Goal: Task Accomplishment & Management: Manage account settings

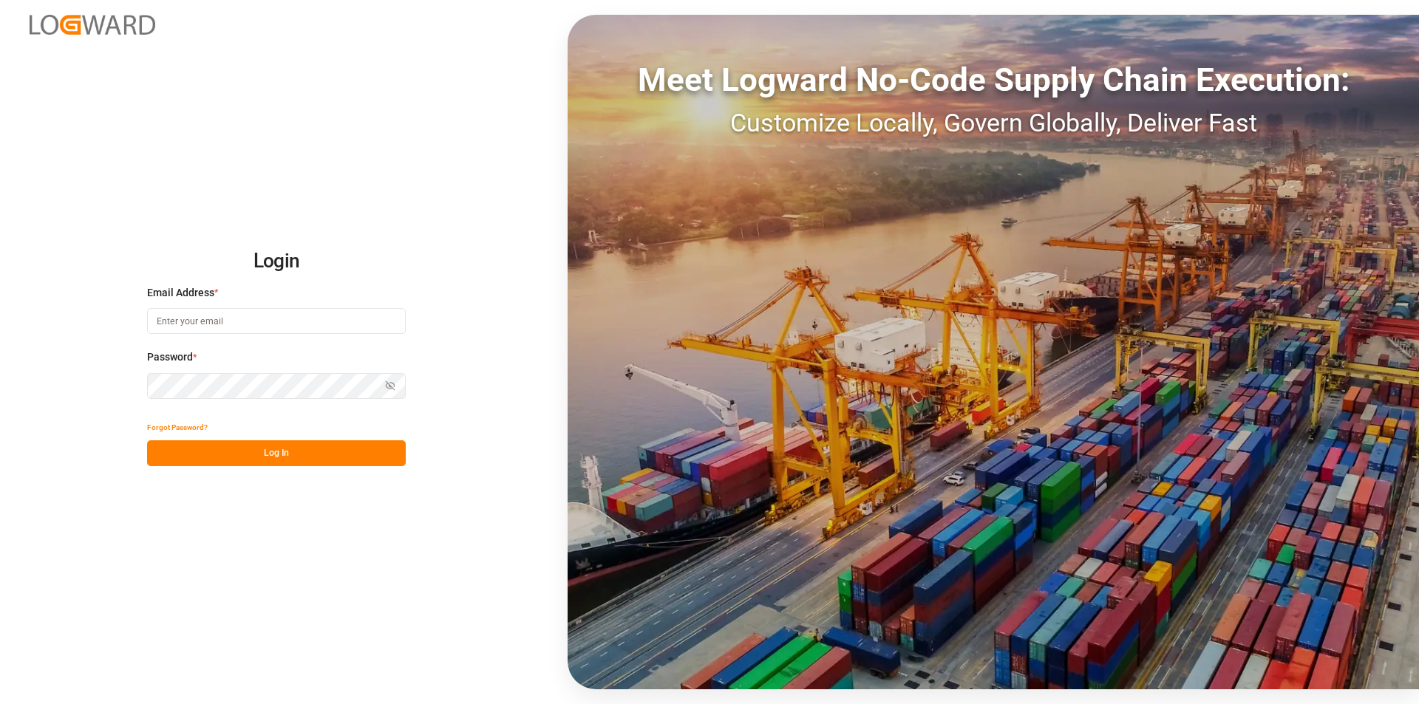
type input "[PERSON_NAME][EMAIL_ADDRESS][PERSON_NAME][DOMAIN_NAME]"
click at [300, 459] on button "Log In" at bounding box center [276, 453] width 259 height 26
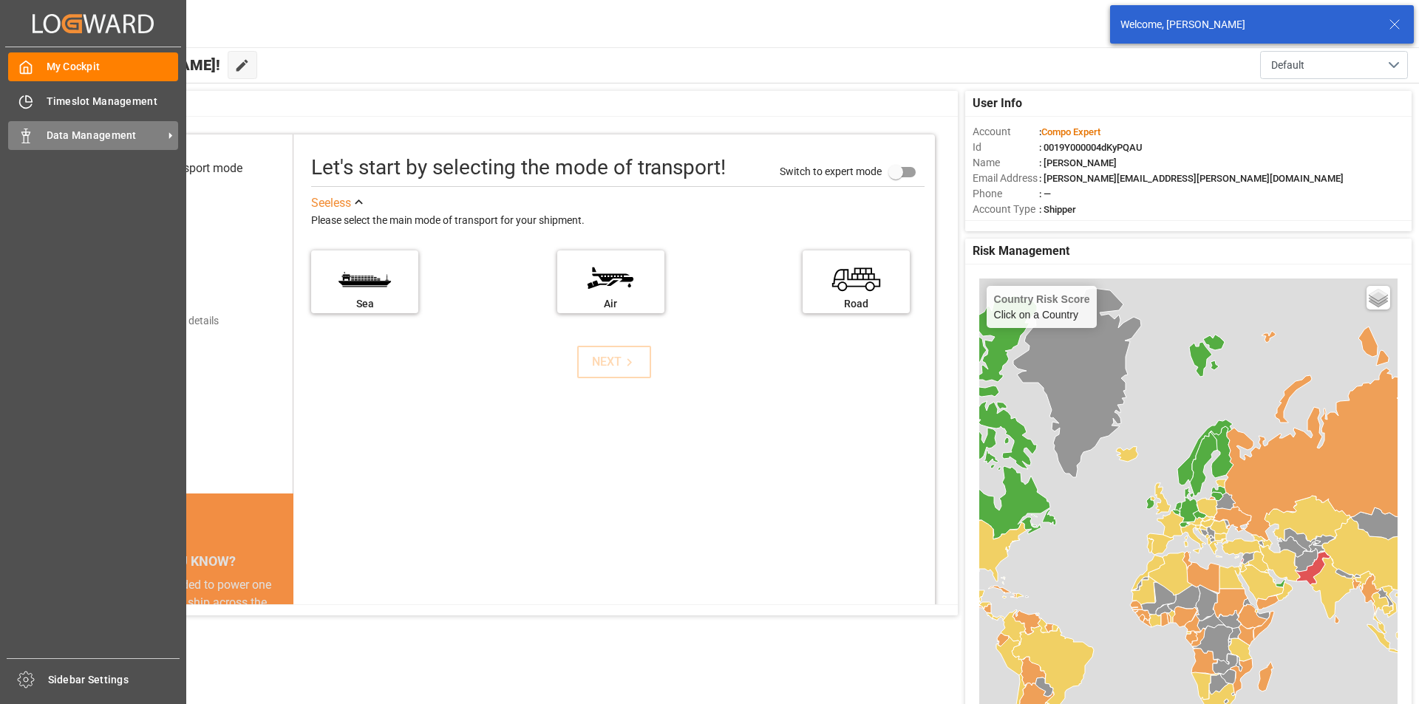
click at [33, 133] on icon at bounding box center [25, 136] width 15 height 15
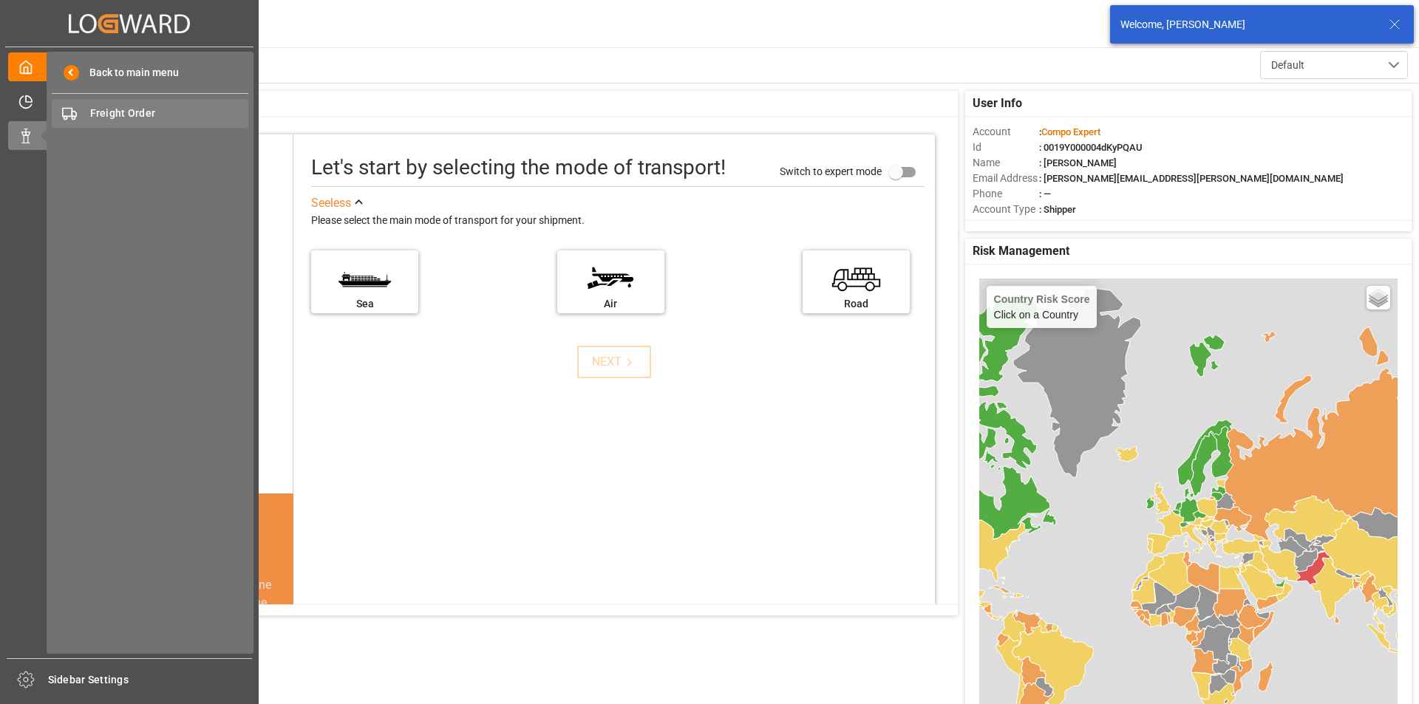
click at [160, 105] on div "Freight Order Freight Order" at bounding box center [150, 113] width 197 height 29
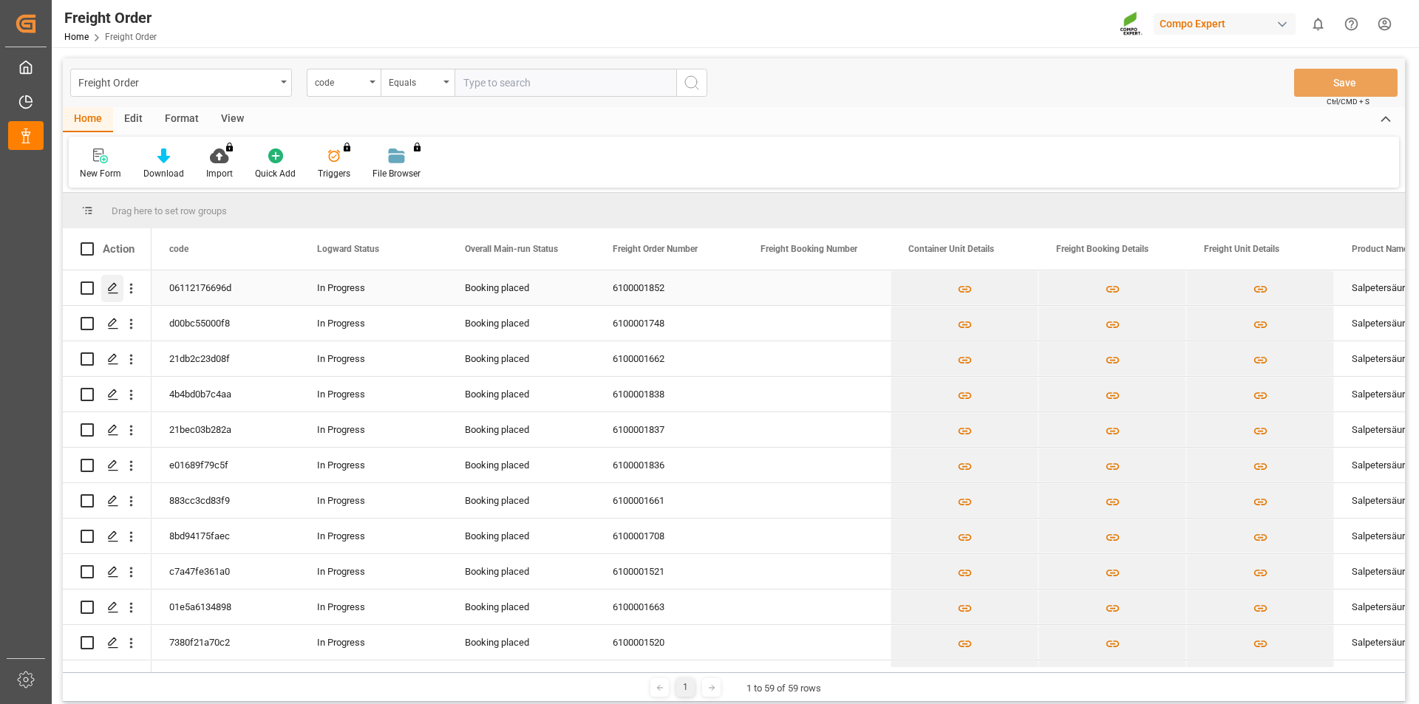
click at [110, 288] on icon "Press SPACE to select this row." at bounding box center [113, 288] width 12 height 12
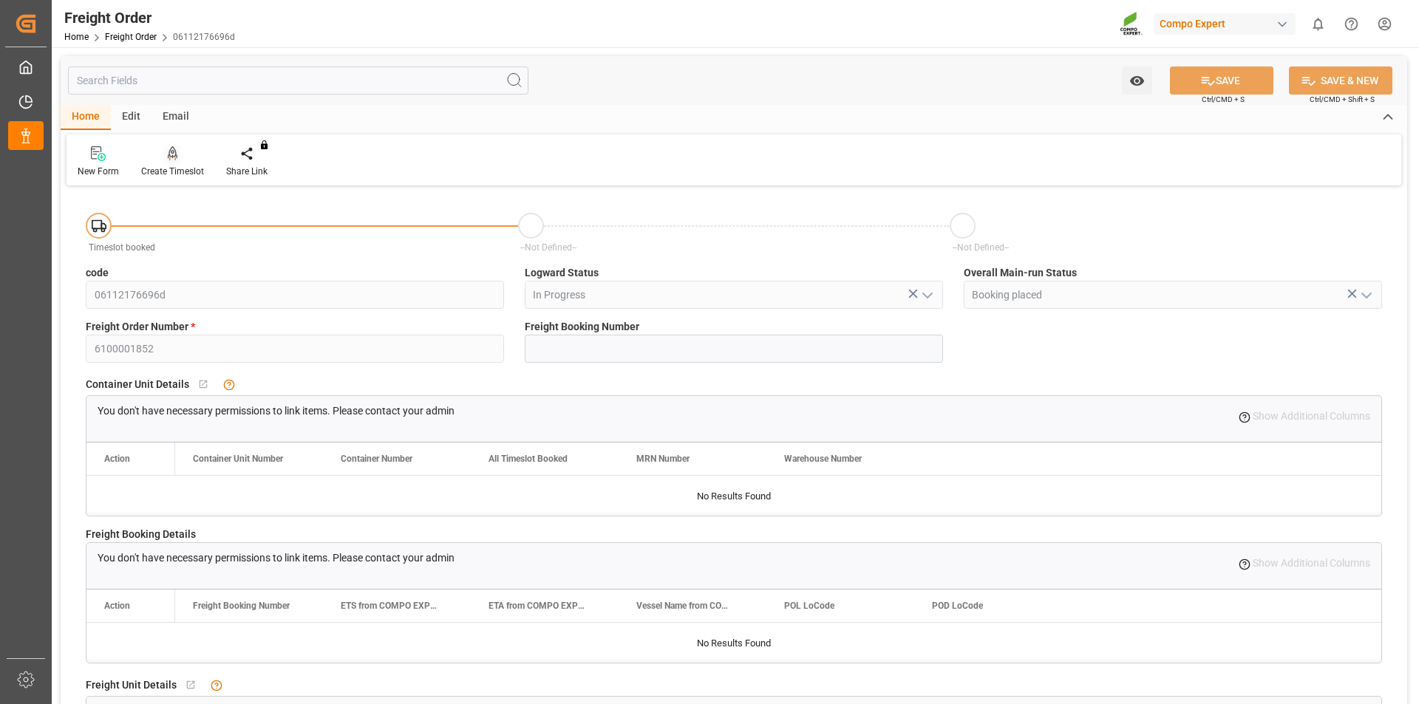
click at [170, 153] on icon at bounding box center [173, 153] width 10 height 15
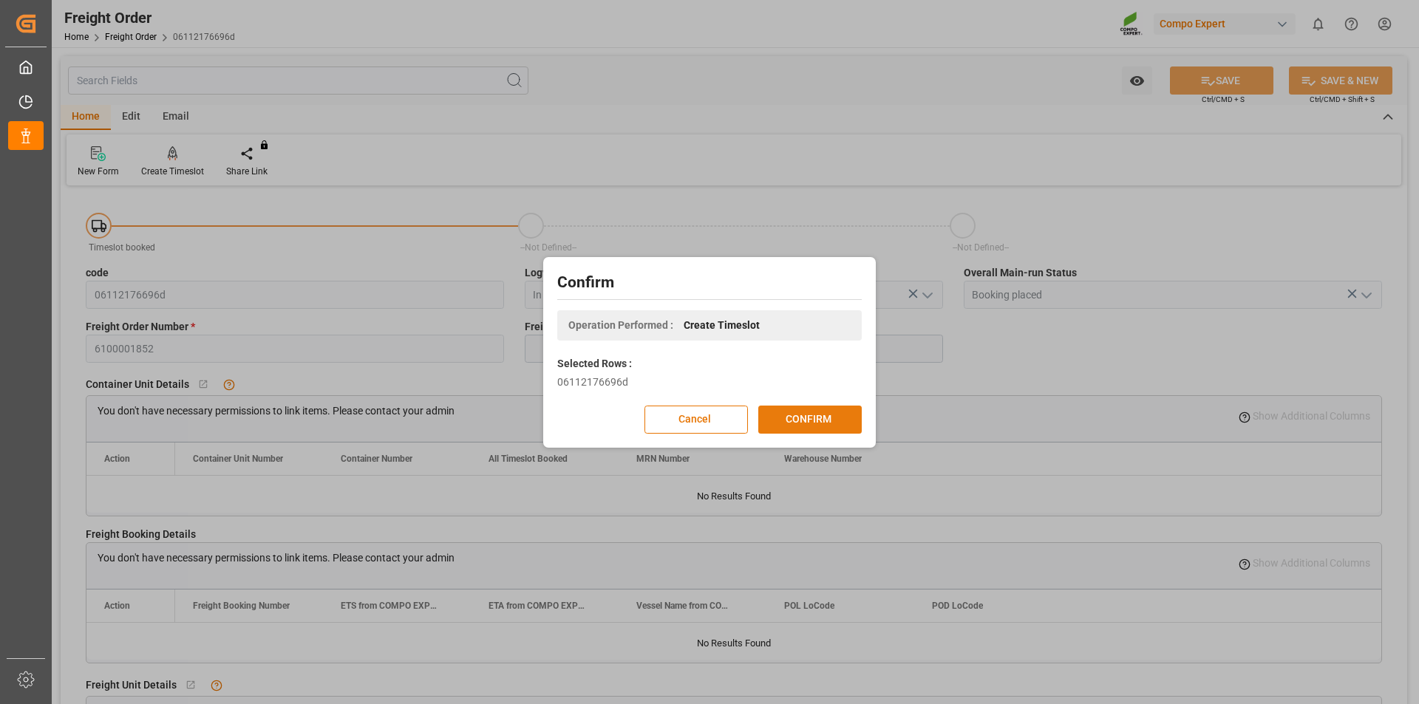
click at [821, 418] on button "CONFIRM" at bounding box center [809, 420] width 103 height 28
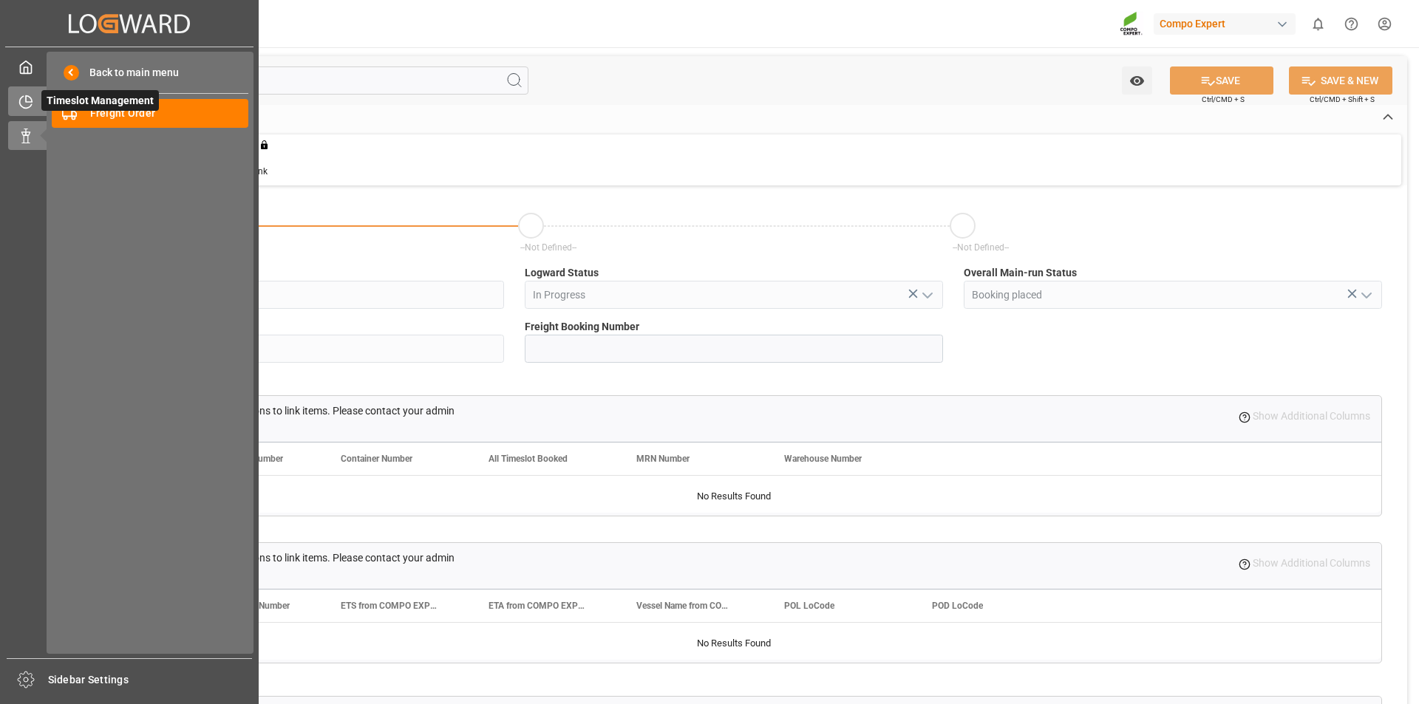
click at [22, 103] on icon at bounding box center [25, 102] width 15 height 15
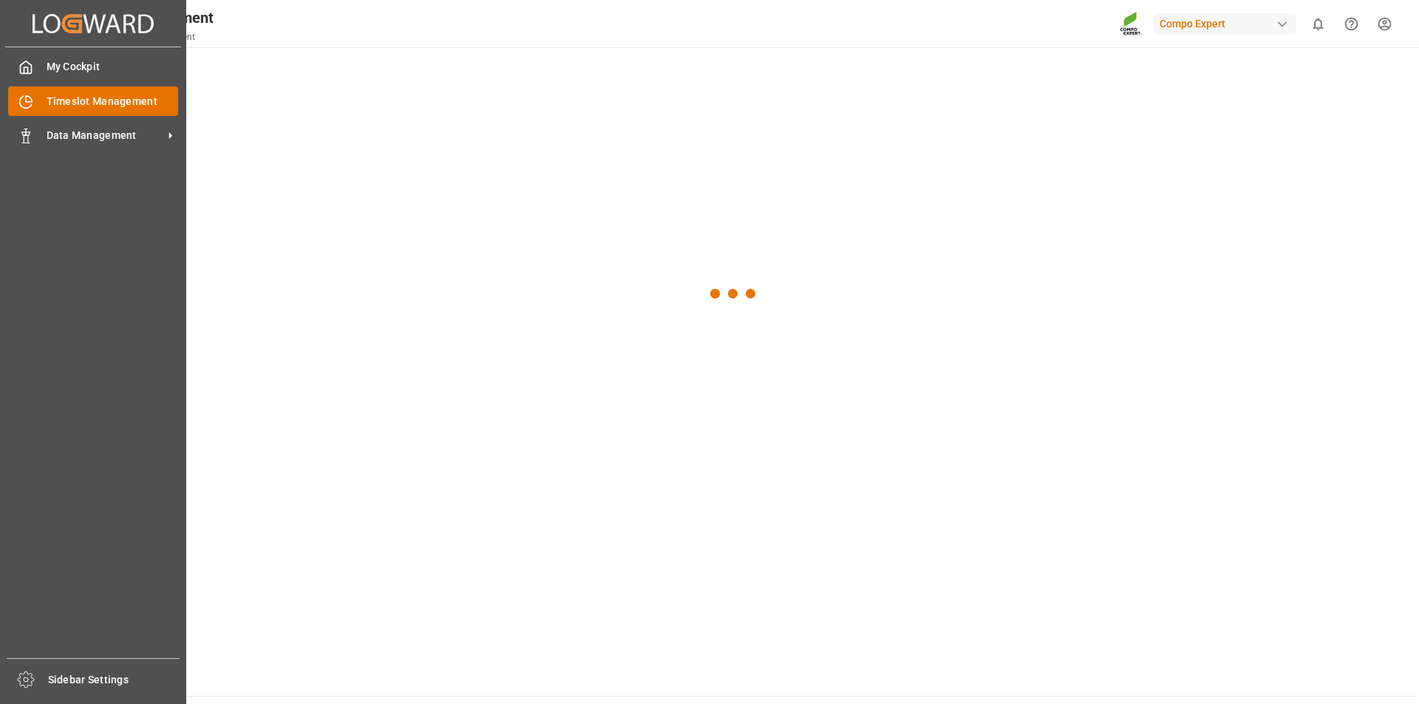
click at [115, 98] on span "Timeslot Management" at bounding box center [113, 102] width 132 height 16
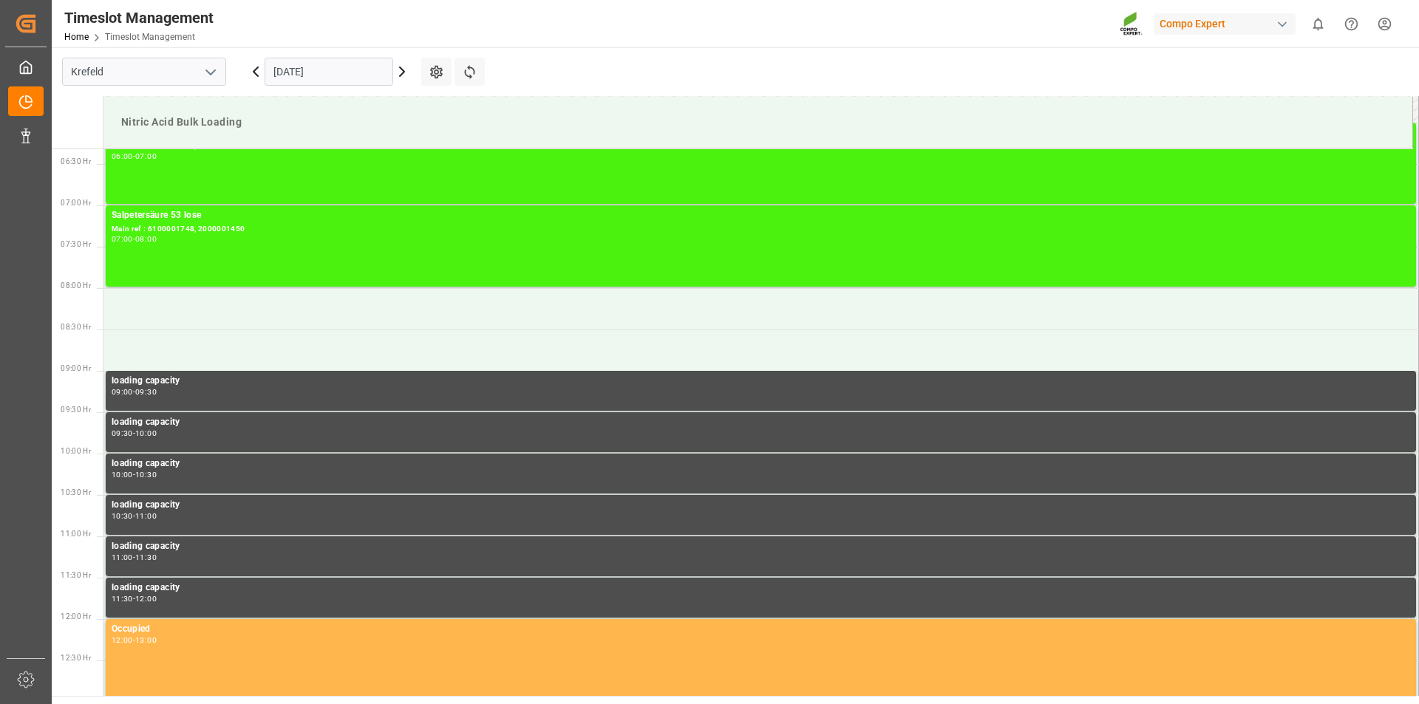
scroll to position [449, 0]
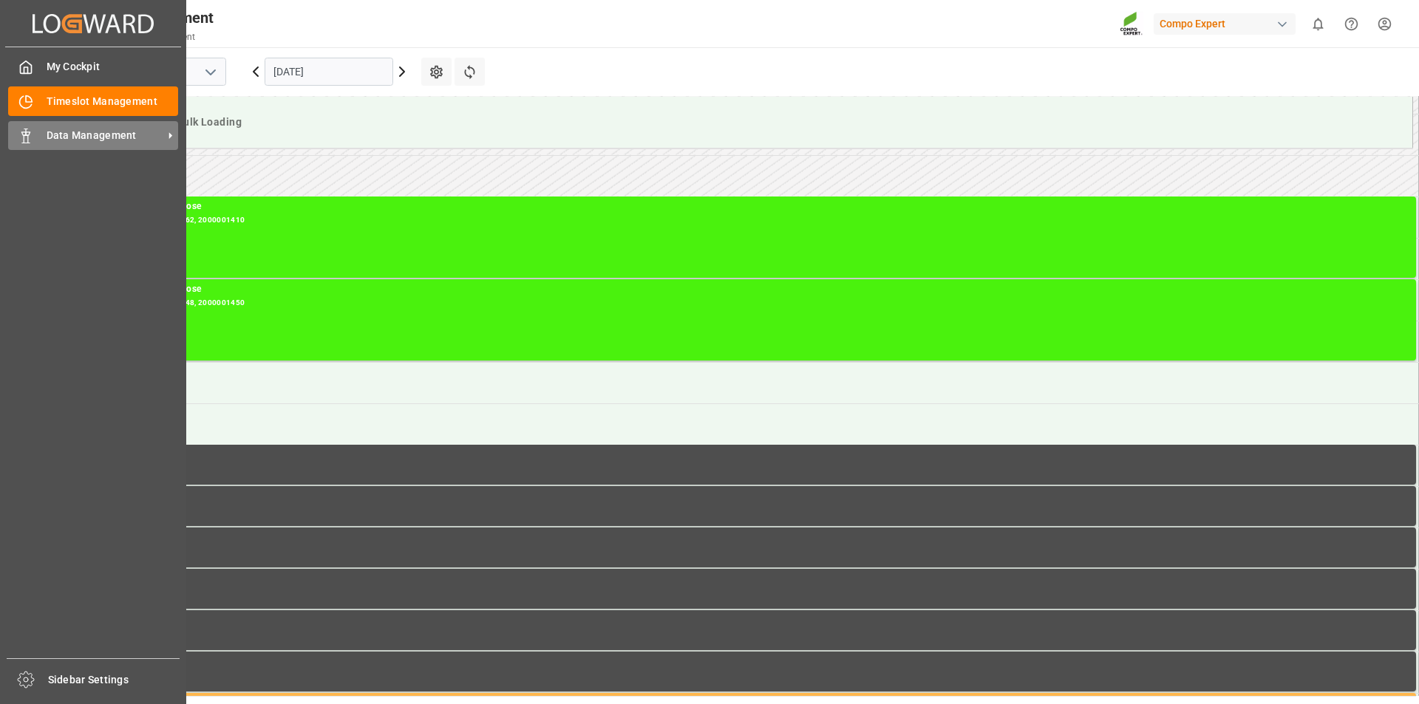
click at [32, 137] on icon at bounding box center [25, 136] width 15 height 15
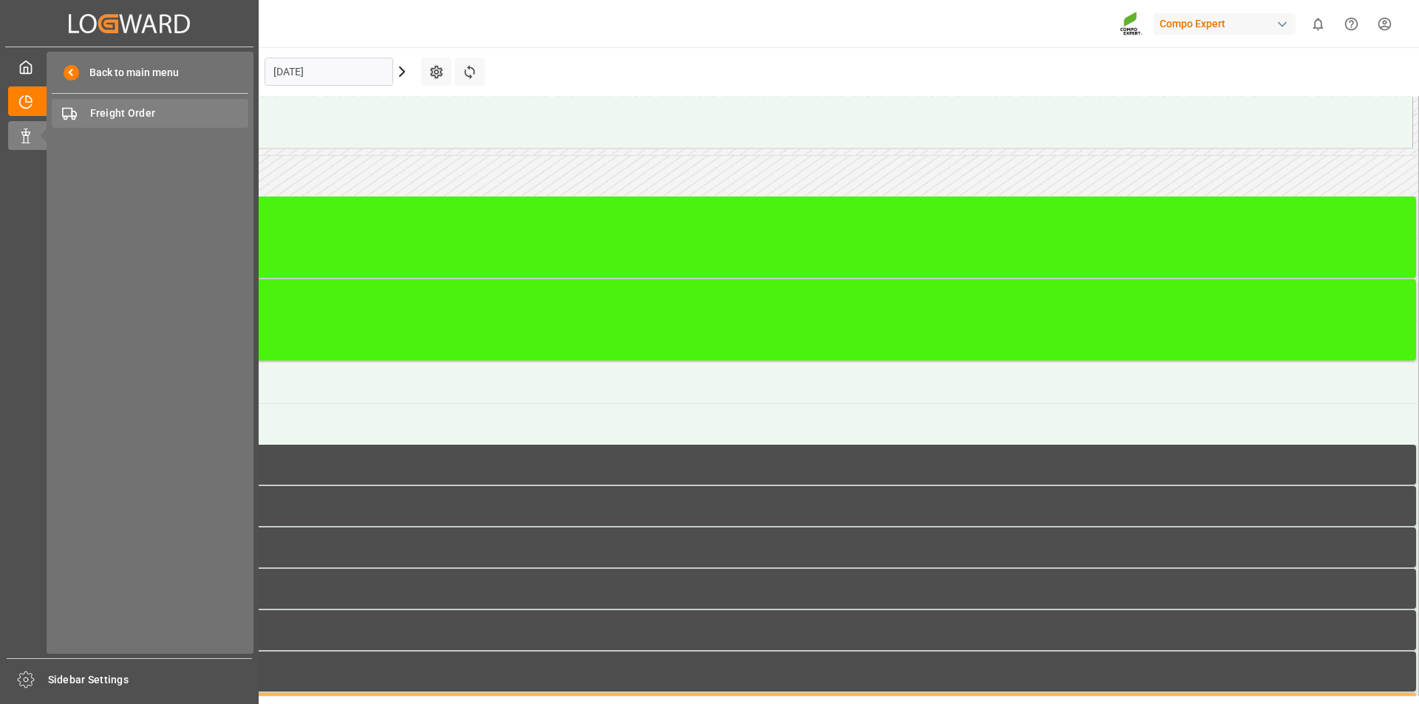
click at [160, 105] on div "Freight Order Freight Order" at bounding box center [150, 113] width 197 height 29
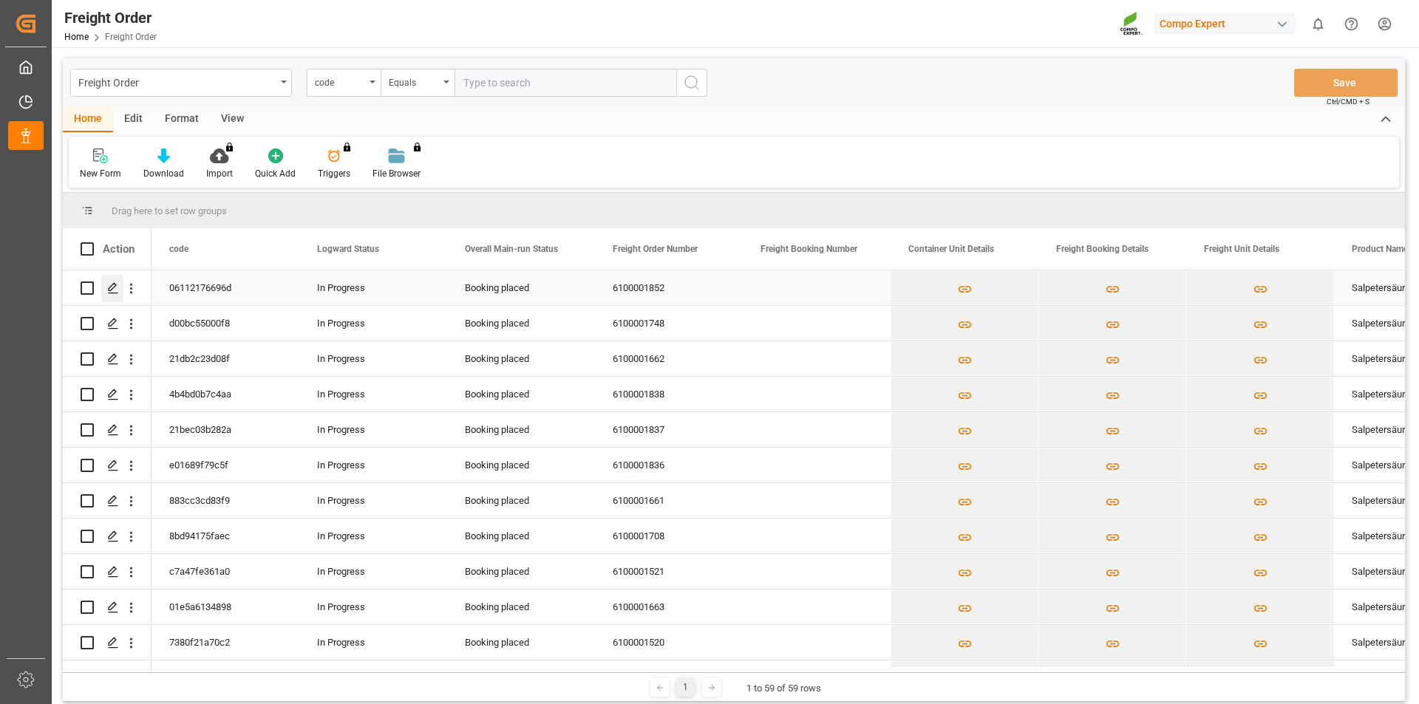
click at [112, 286] on polygon "Press SPACE to select this row." at bounding box center [112, 287] width 7 height 7
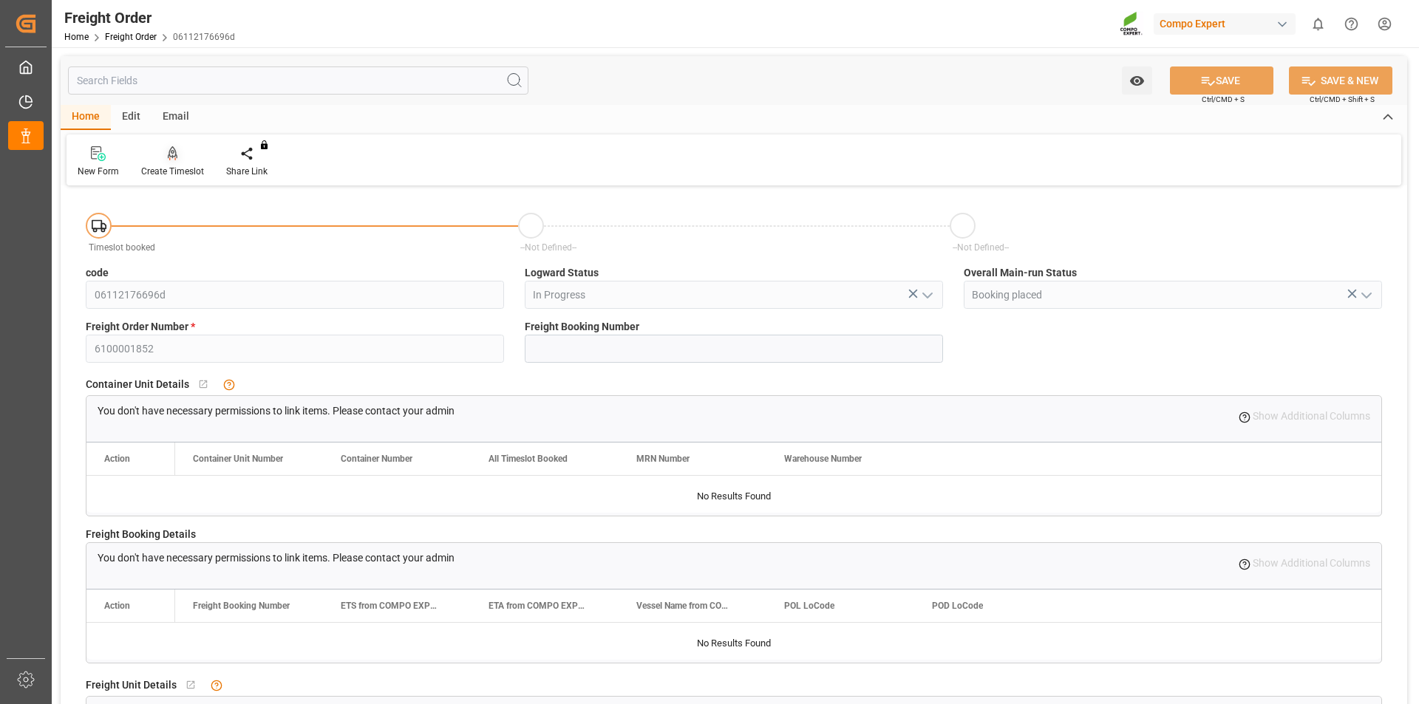
click at [174, 158] on icon at bounding box center [173, 153] width 10 height 15
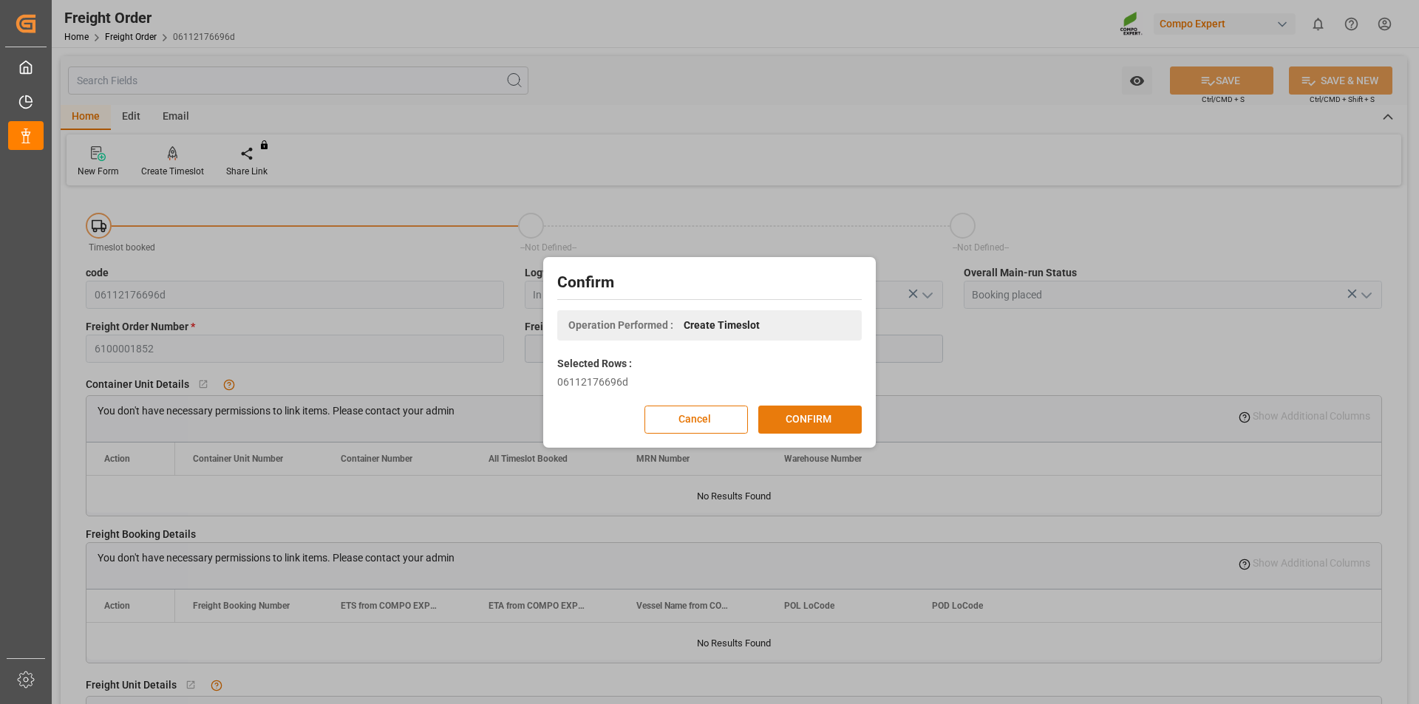
click at [811, 419] on button "CONFIRM" at bounding box center [809, 420] width 103 height 28
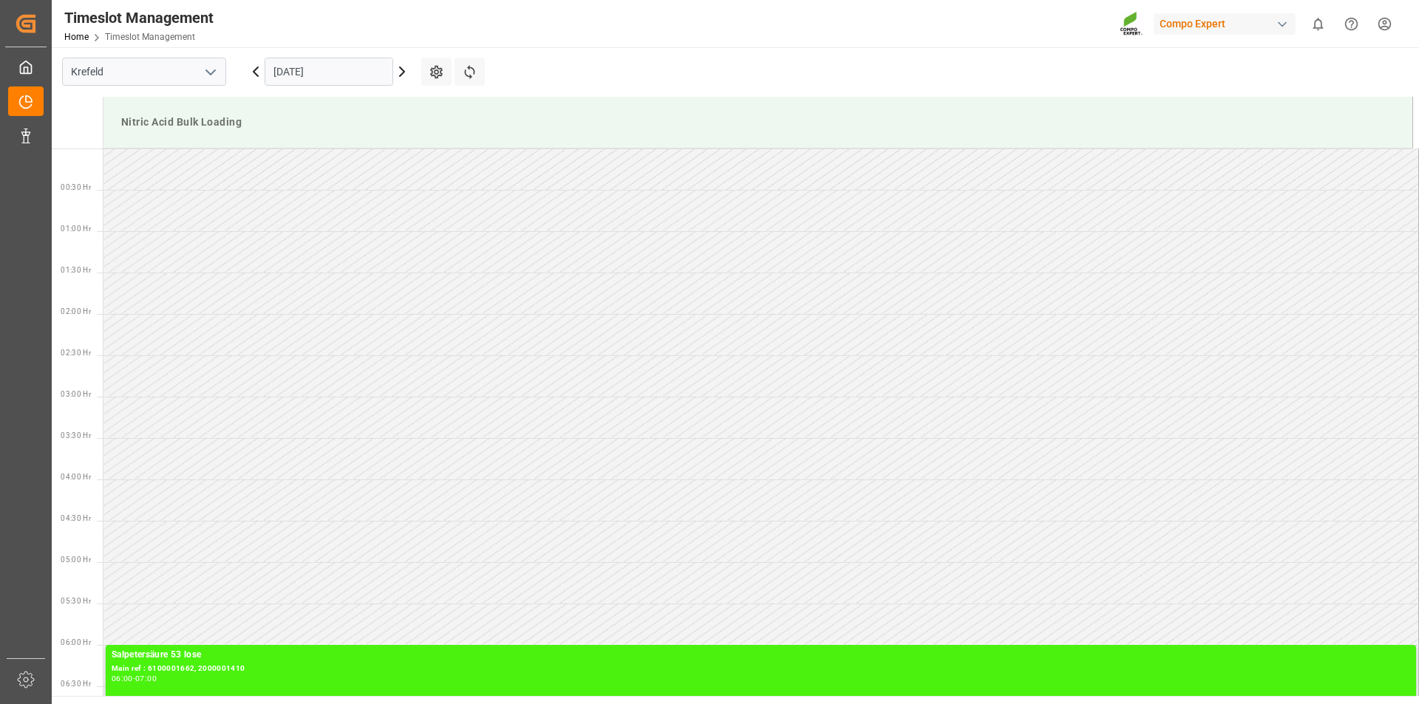
scroll to position [818, 0]
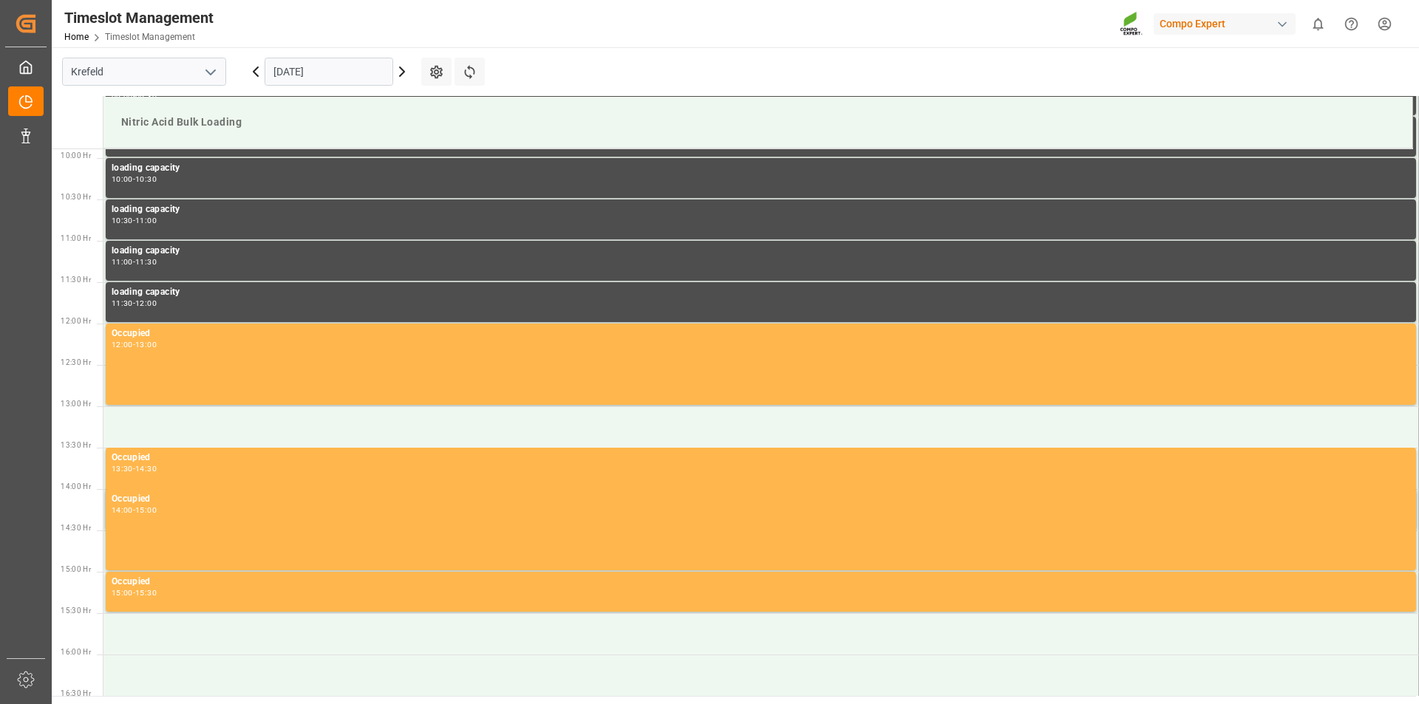
click at [401, 72] on icon at bounding box center [402, 72] width 18 height 18
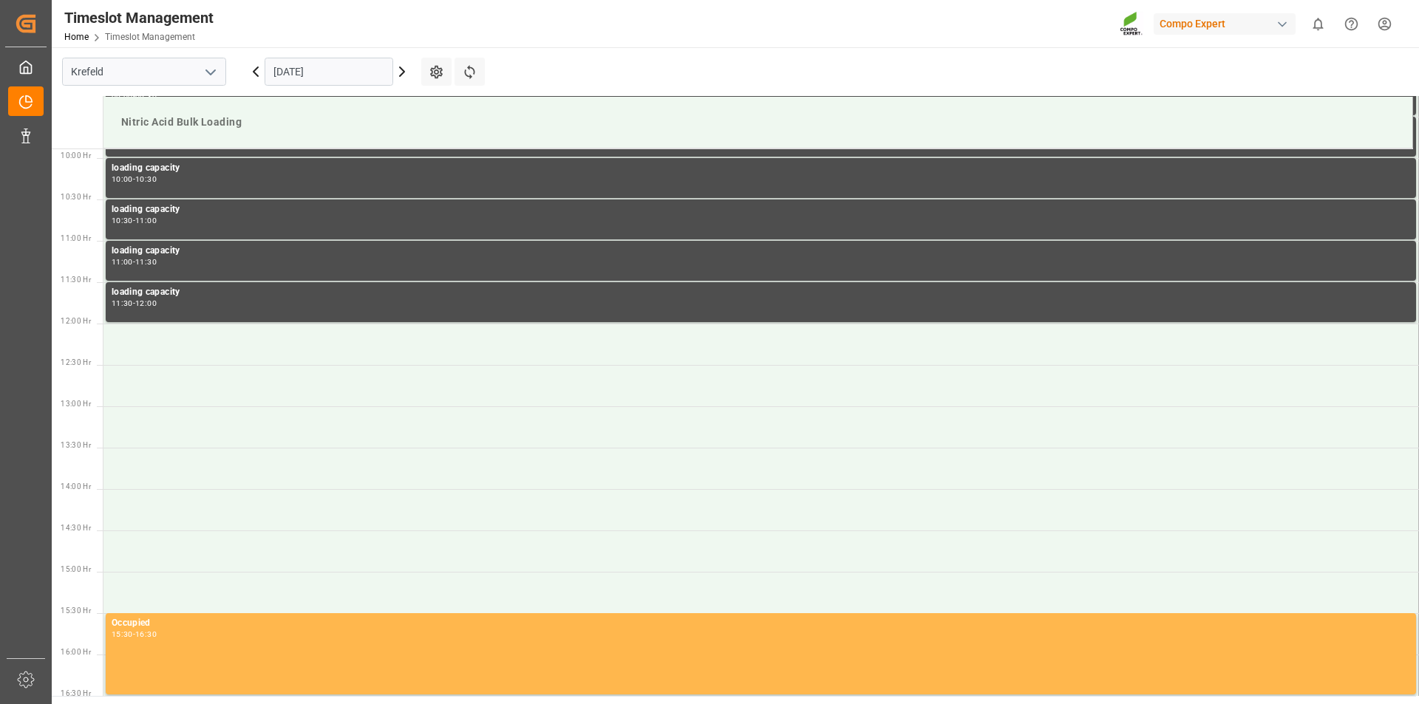
click at [401, 71] on icon at bounding box center [402, 72] width 18 height 18
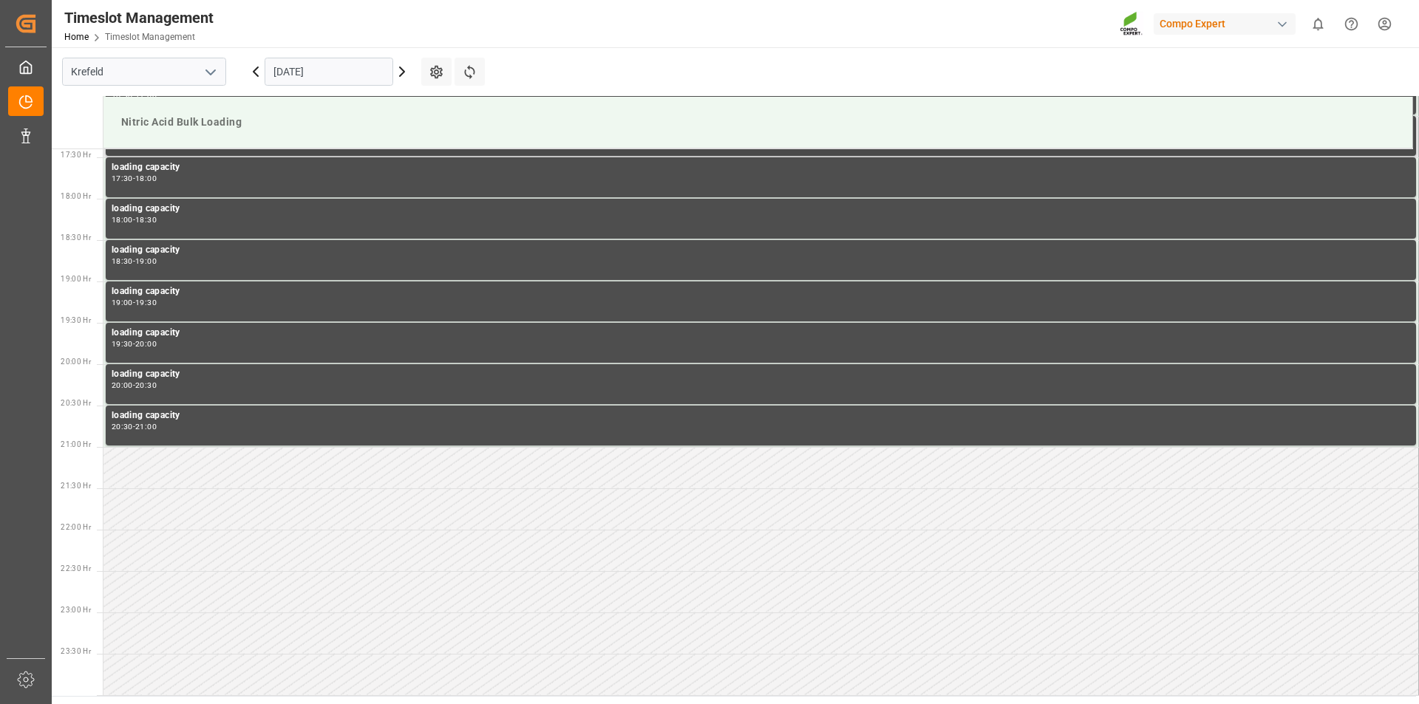
scroll to position [1070, 0]
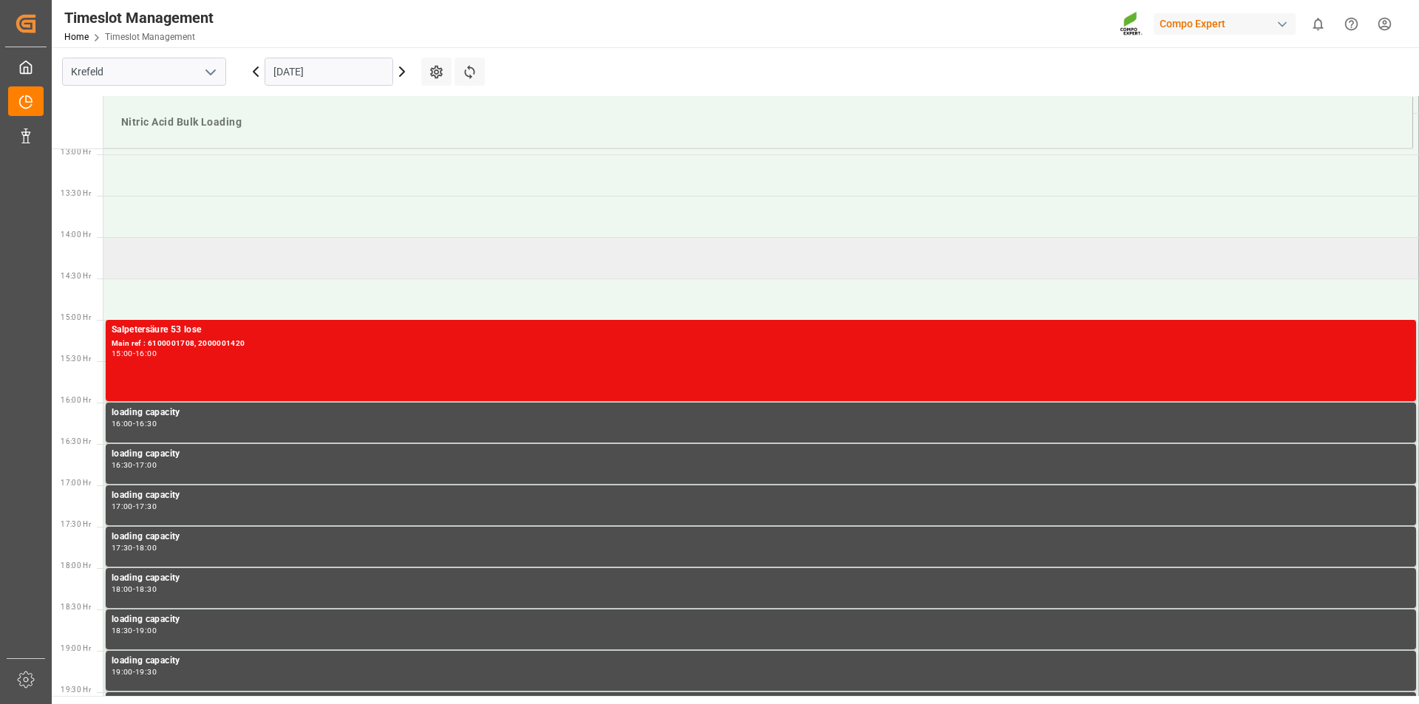
click at [249, 253] on td at bounding box center [760, 257] width 1315 height 41
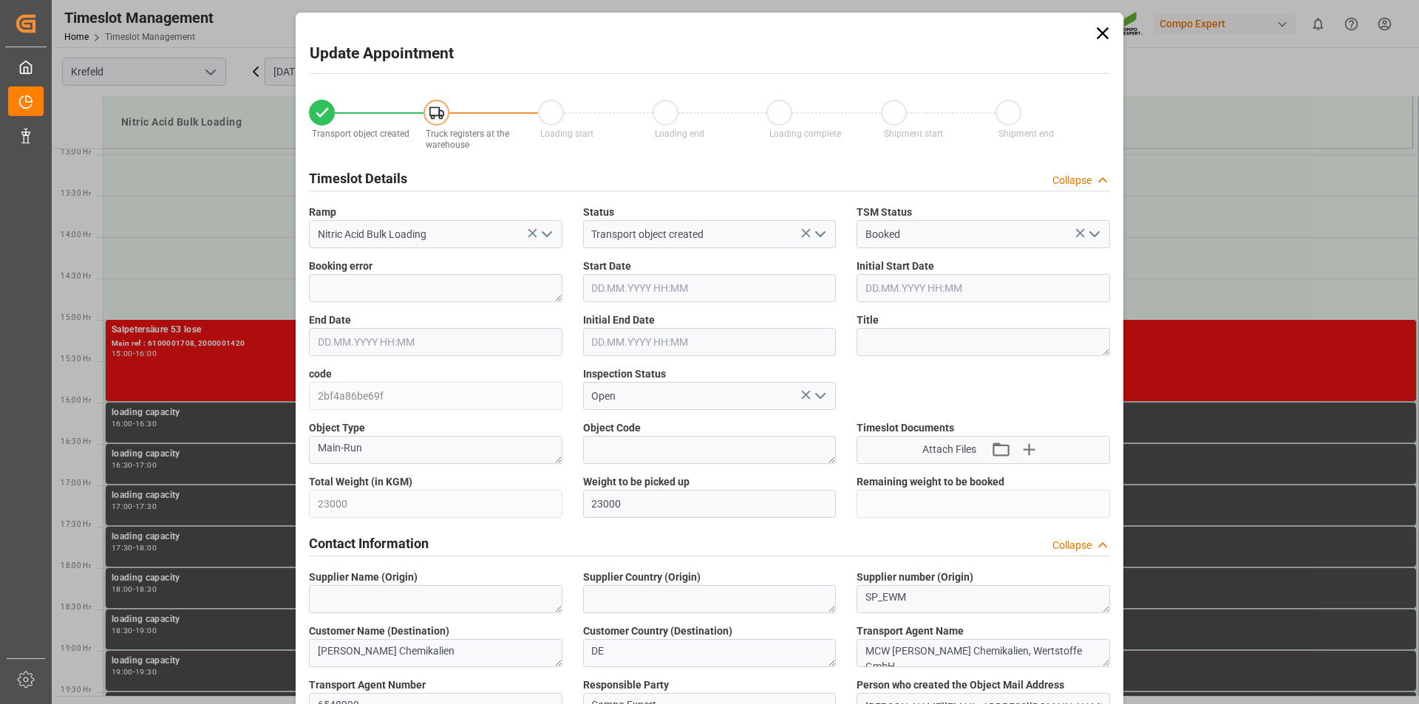
type input "23000"
type input "0"
type input "[DATE] 14:00"
type input "12.09.2025 14:30"
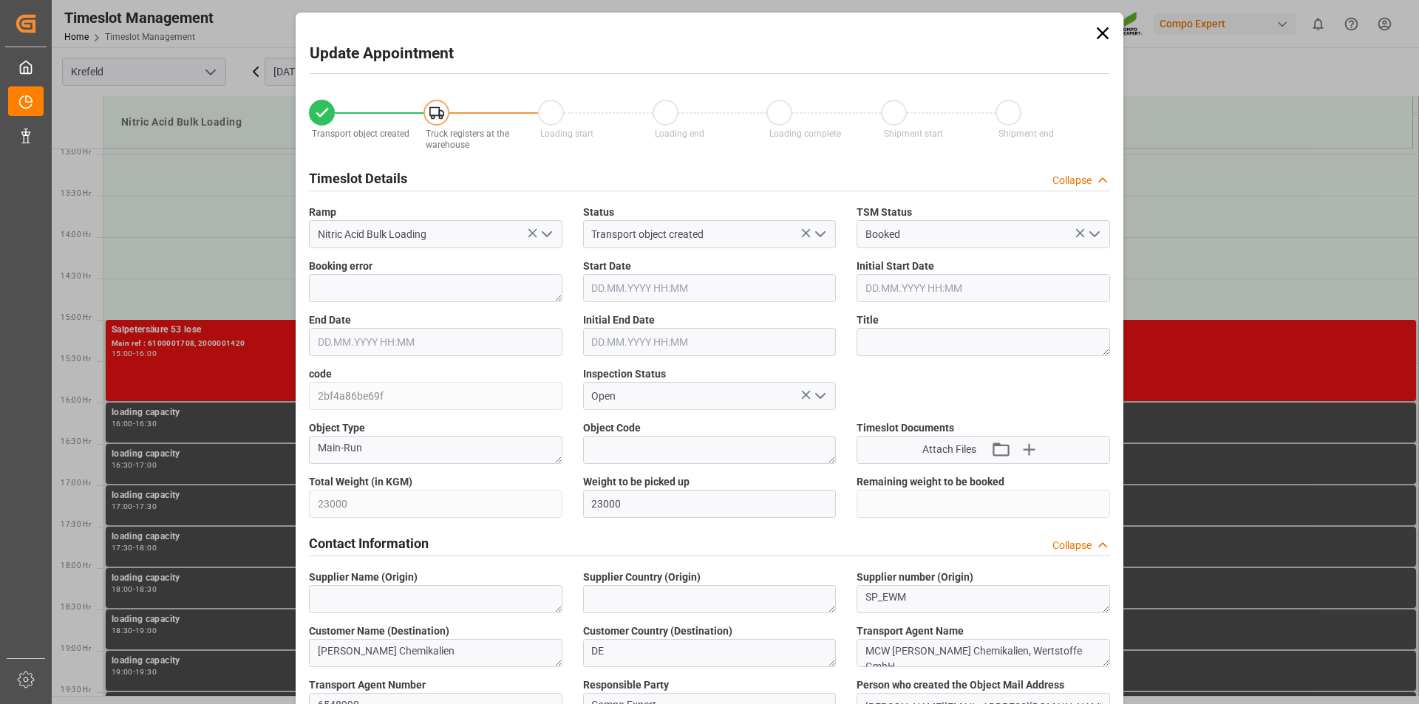
type input "[DATE] 10:57"
type input "[DATE] 09:25"
click at [958, 347] on textarea at bounding box center [982, 342] width 253 height 28
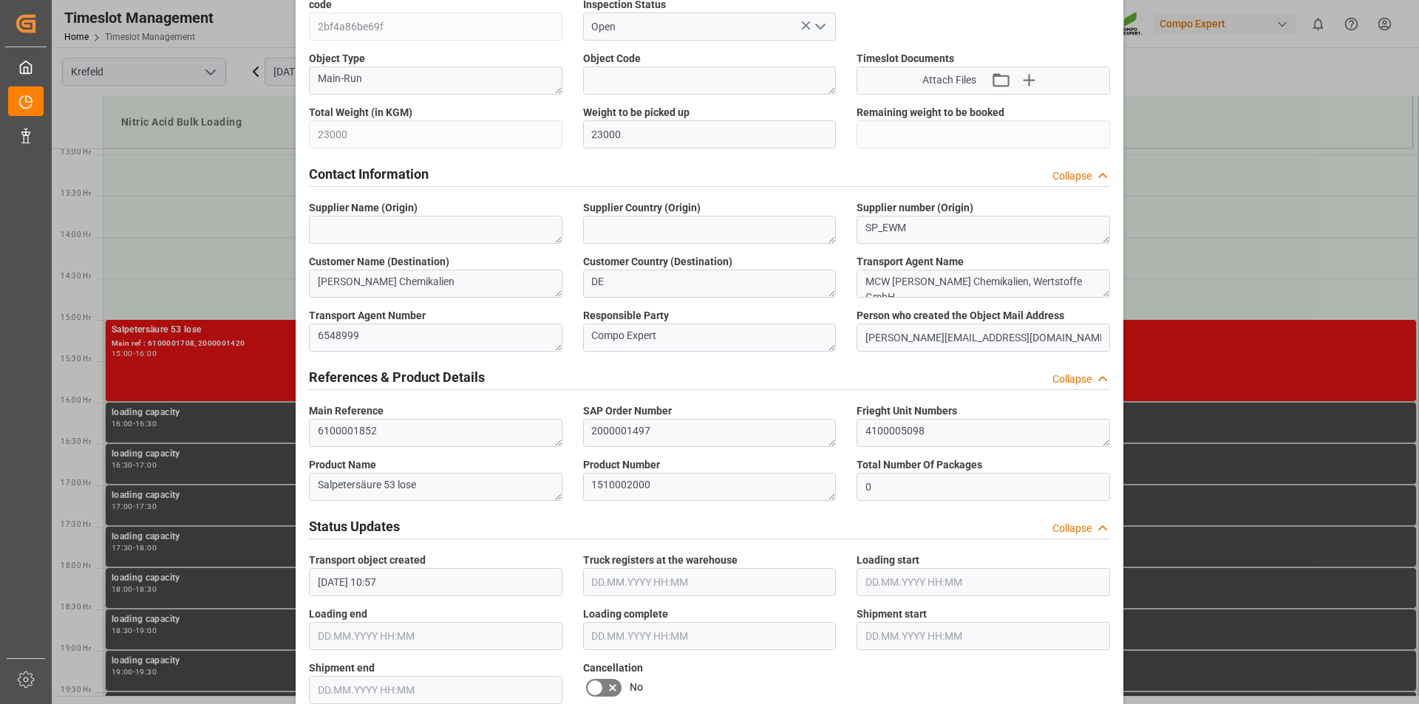
scroll to position [74, 0]
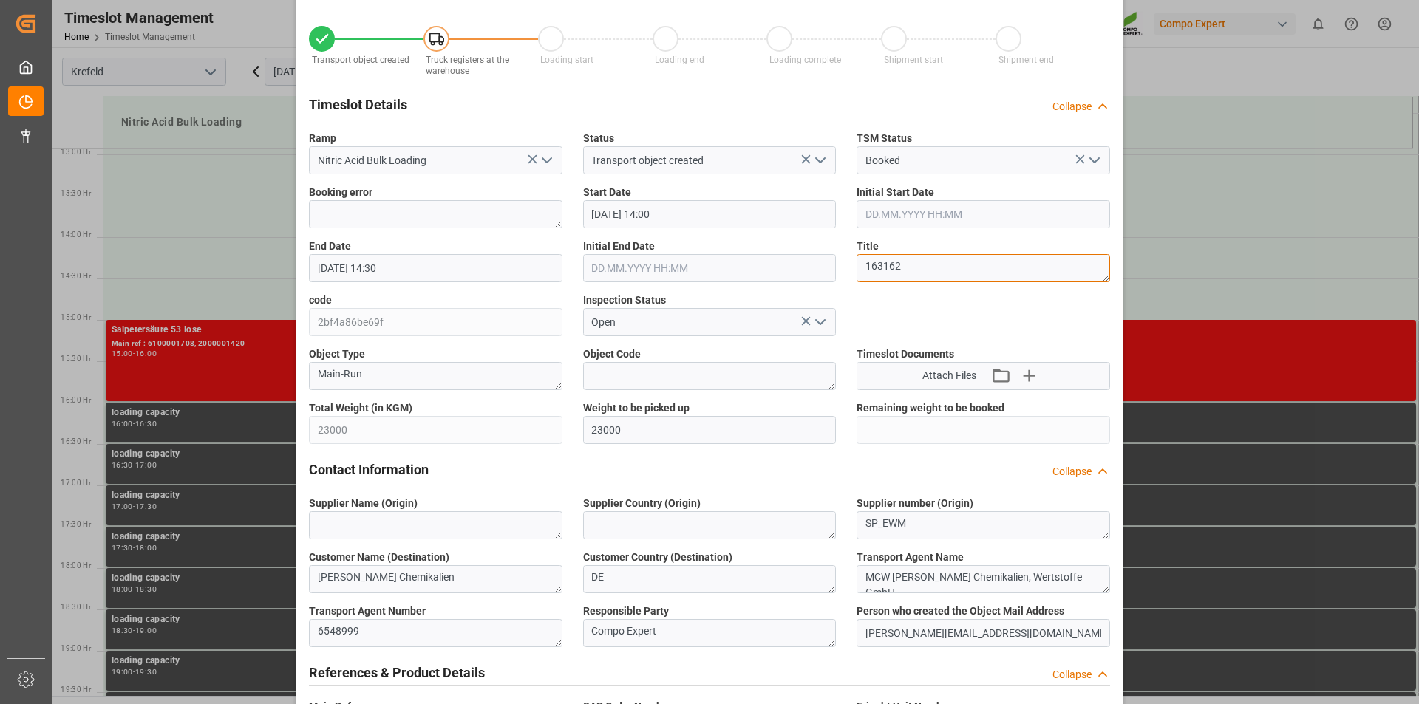
type textarea "163162"
click at [481, 270] on input "12.09.2025 14:30" at bounding box center [435, 268] width 253 height 28
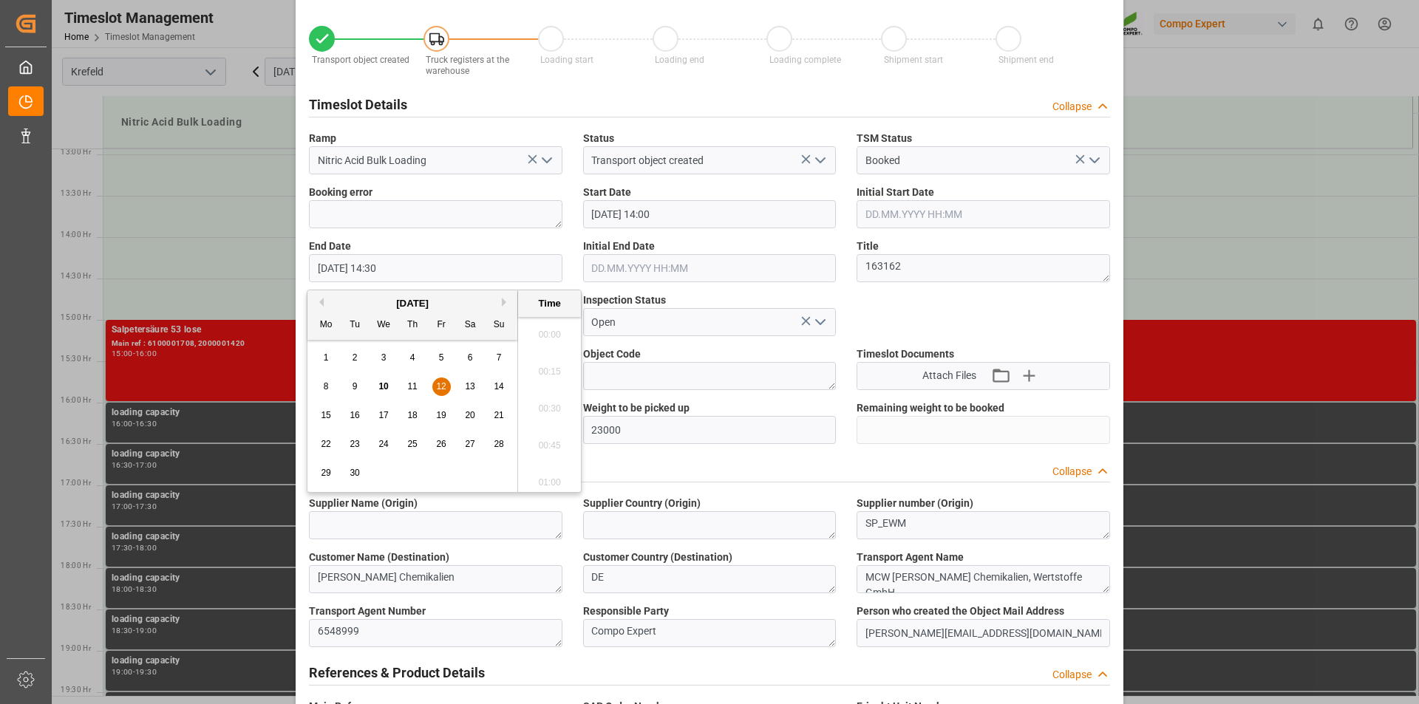
scroll to position [2074, 0]
click at [439, 383] on span "12" at bounding box center [441, 386] width 10 height 10
click at [549, 478] on li "15:00" at bounding box center [549, 478] width 63 height 37
type input "12.09.2025 15:00"
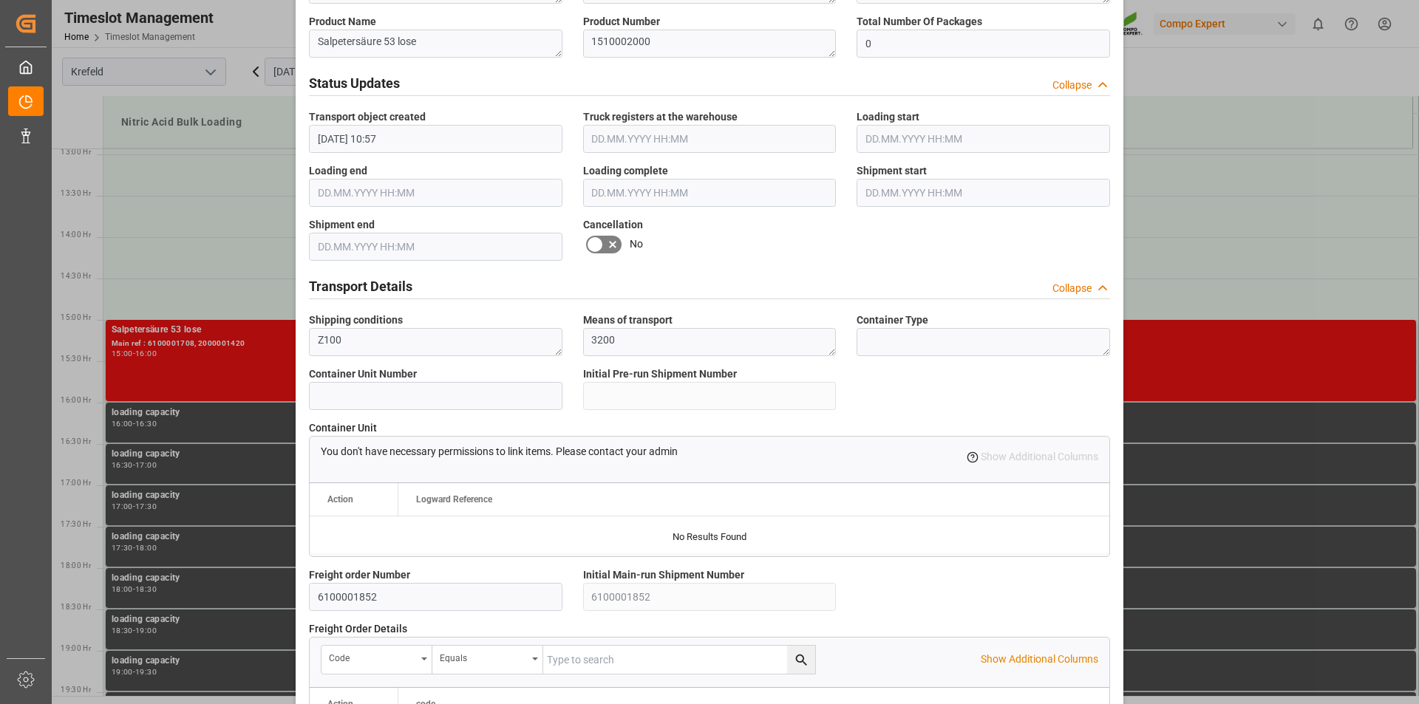
scroll to position [1242, 0]
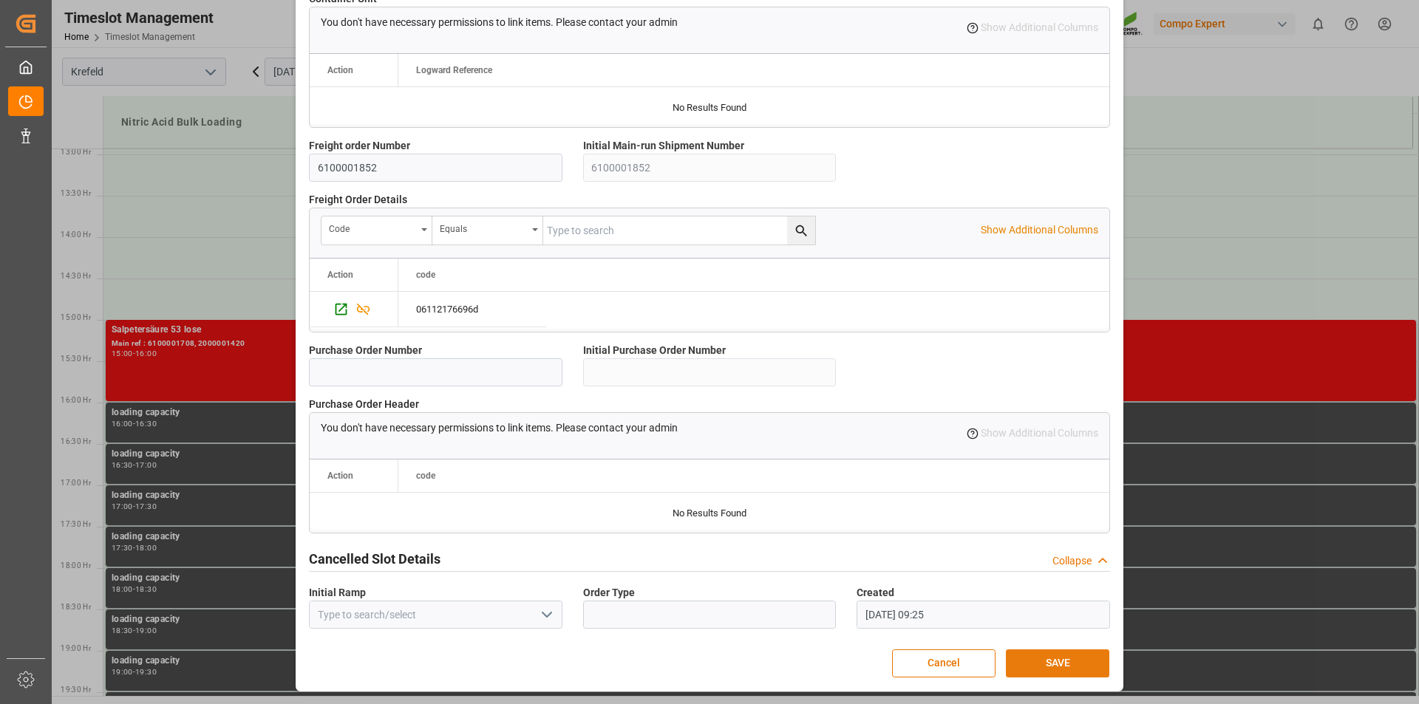
click at [1061, 670] on button "SAVE" at bounding box center [1057, 664] width 103 height 28
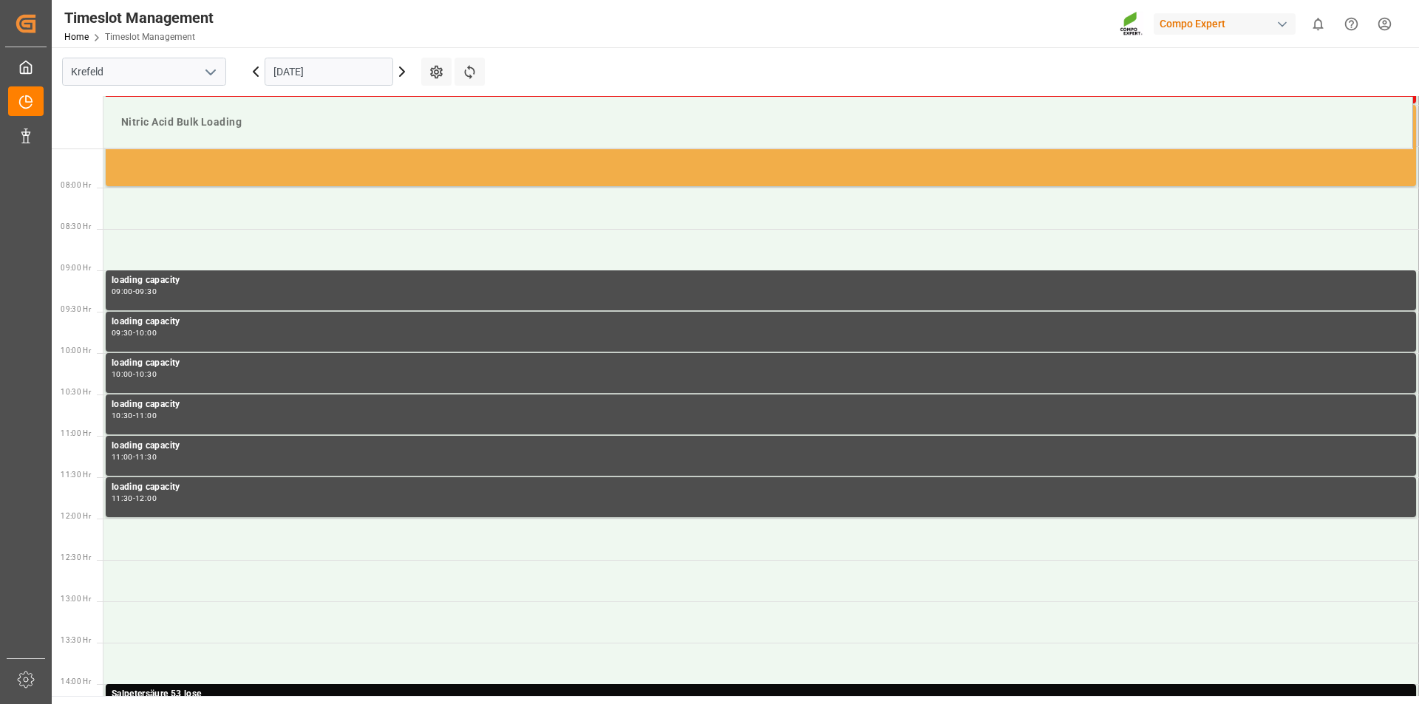
scroll to position [475, 0]
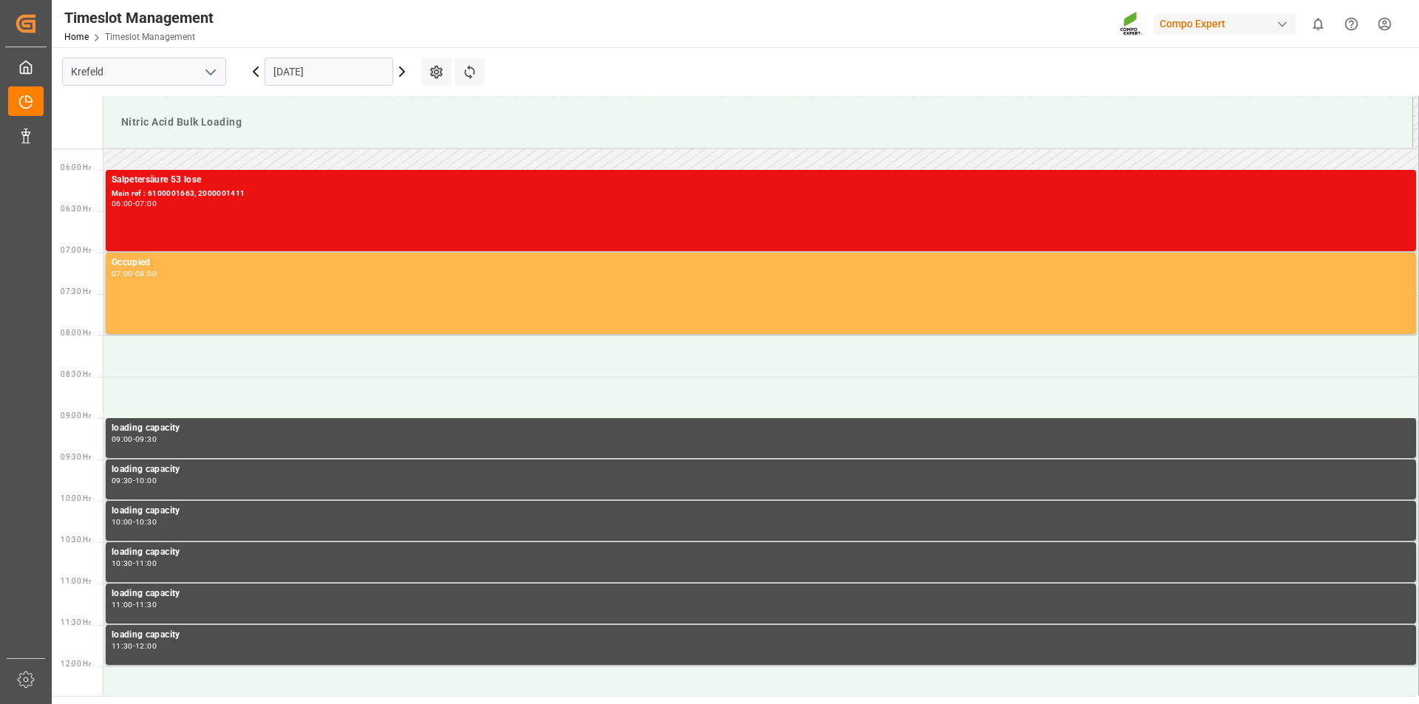
click at [401, 71] on icon at bounding box center [402, 72] width 18 height 18
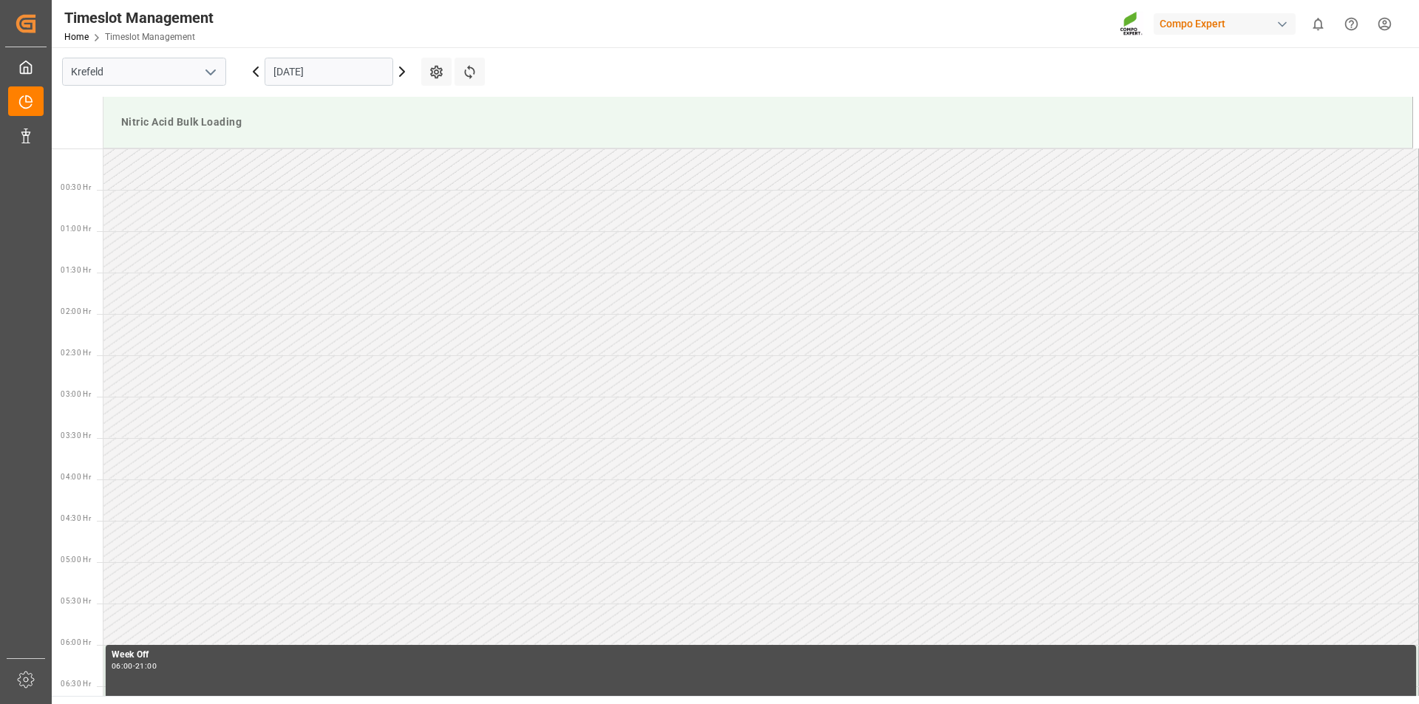
scroll to position [818, 0]
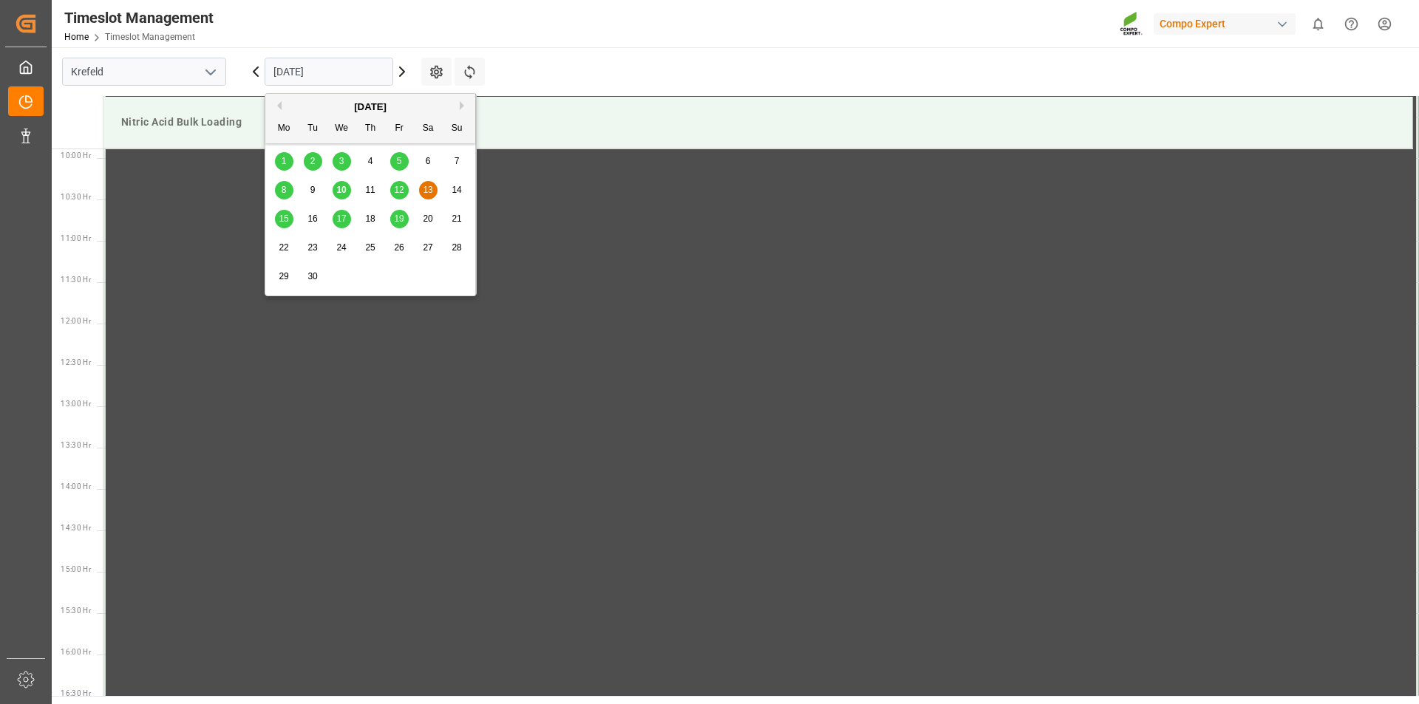
click at [356, 75] on input "13.09.2025" at bounding box center [329, 72] width 129 height 28
click at [401, 188] on span "12" at bounding box center [399, 190] width 10 height 10
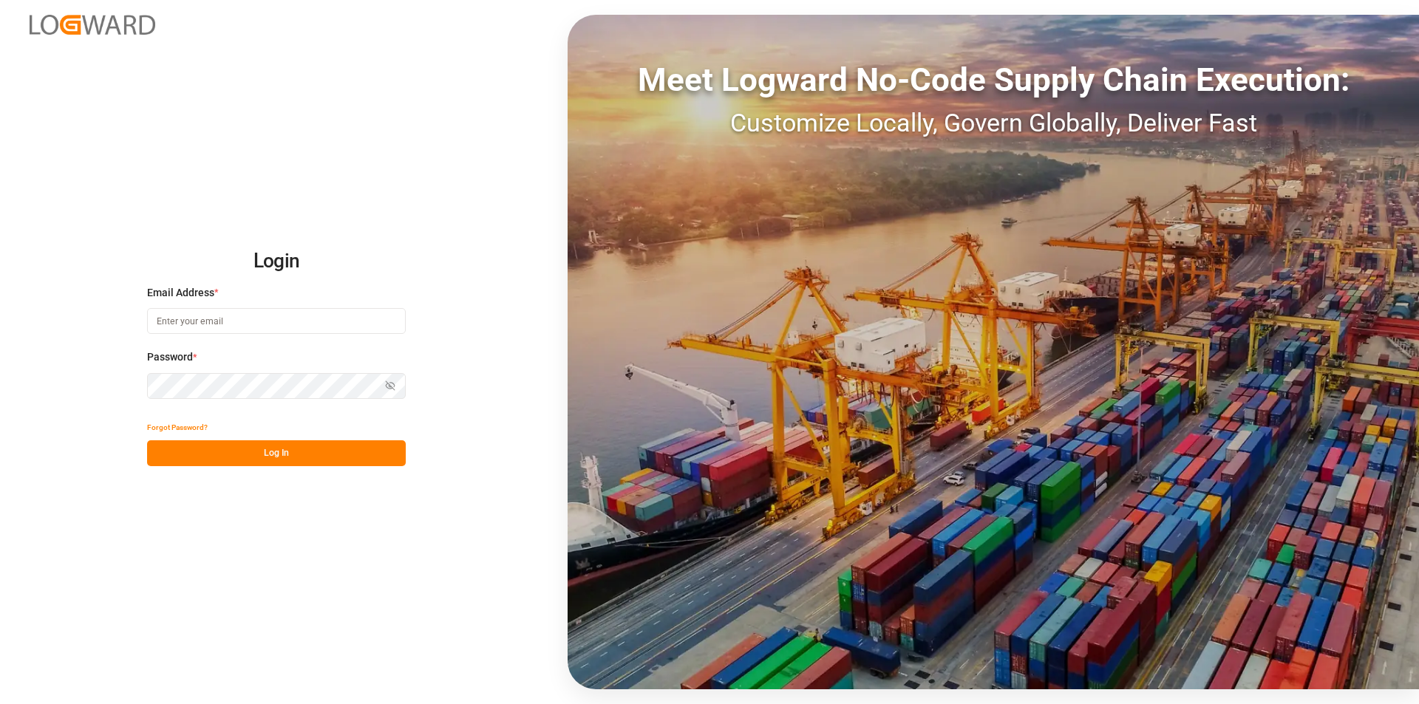
type input "[PERSON_NAME][EMAIL_ADDRESS][PERSON_NAME][DOMAIN_NAME]"
click at [273, 451] on button "Log In" at bounding box center [276, 453] width 259 height 26
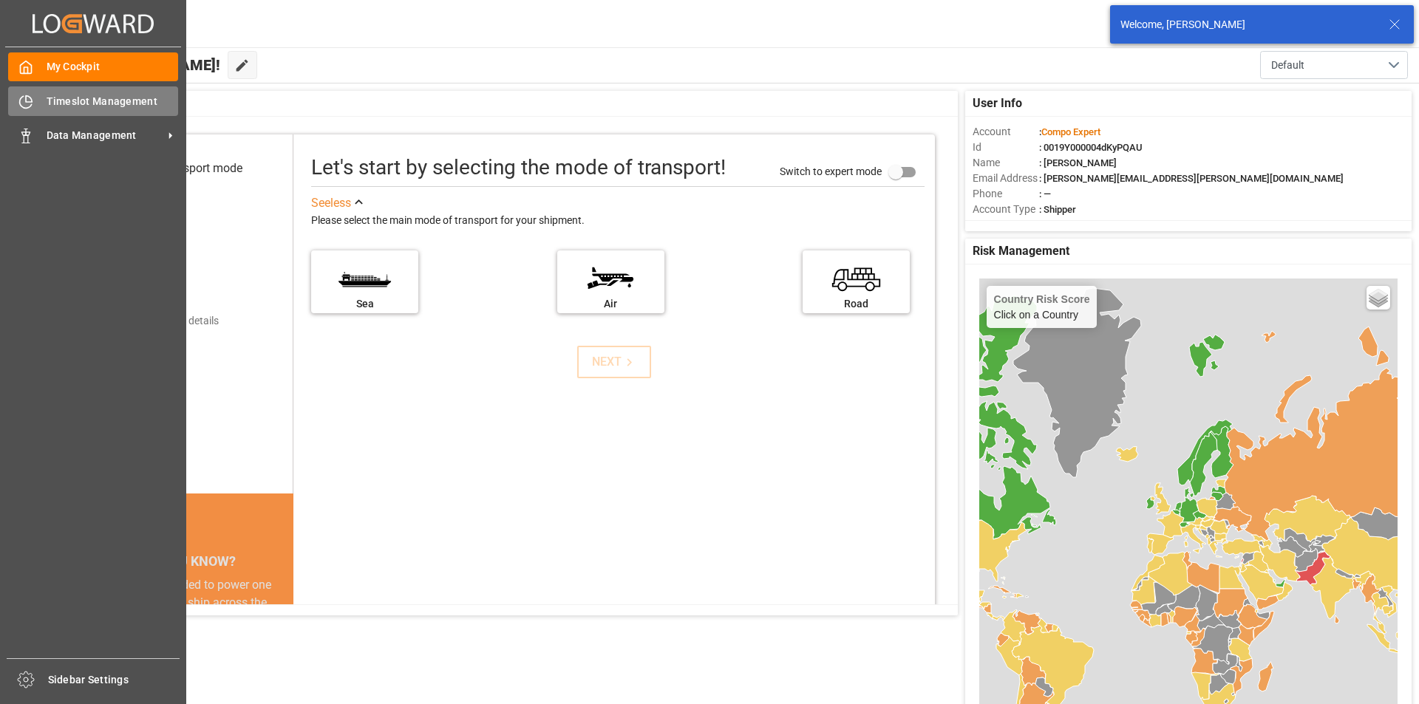
click at [18, 99] on div at bounding box center [20, 102] width 25 height 16
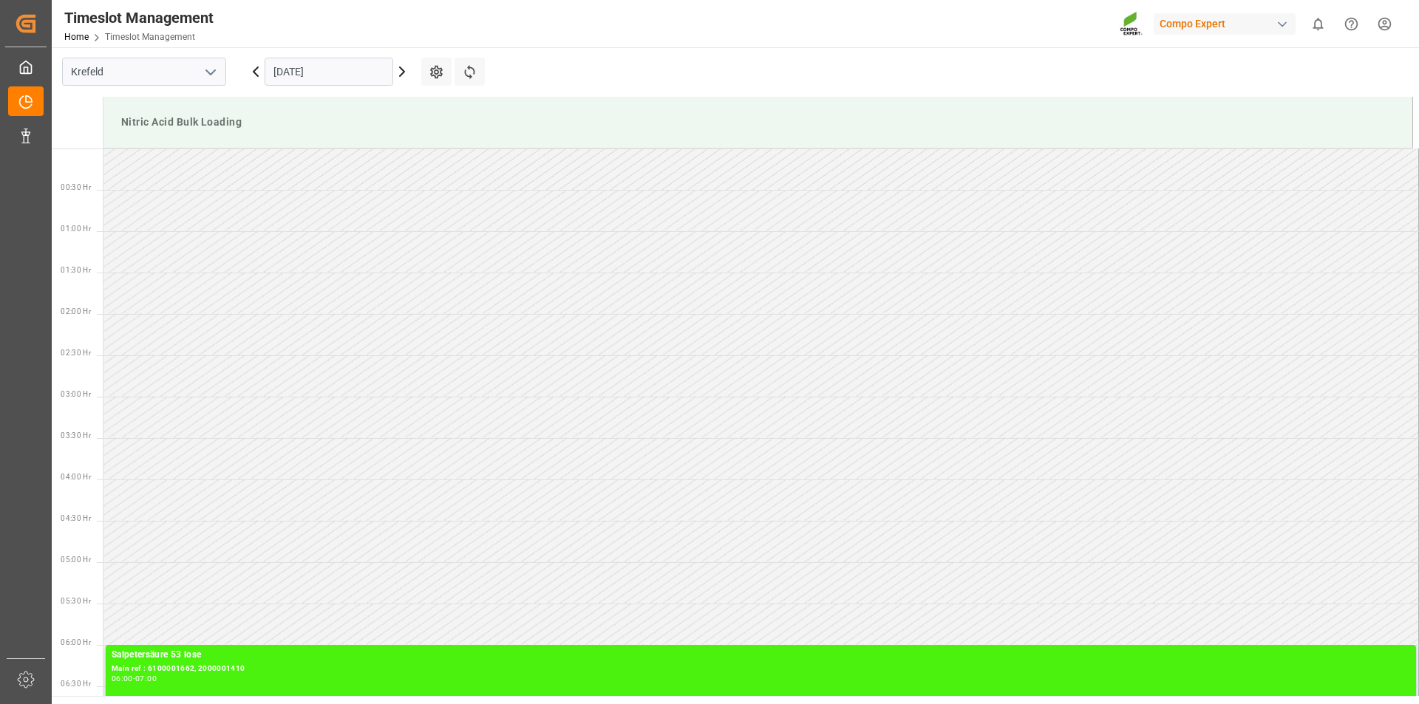
scroll to position [818, 0]
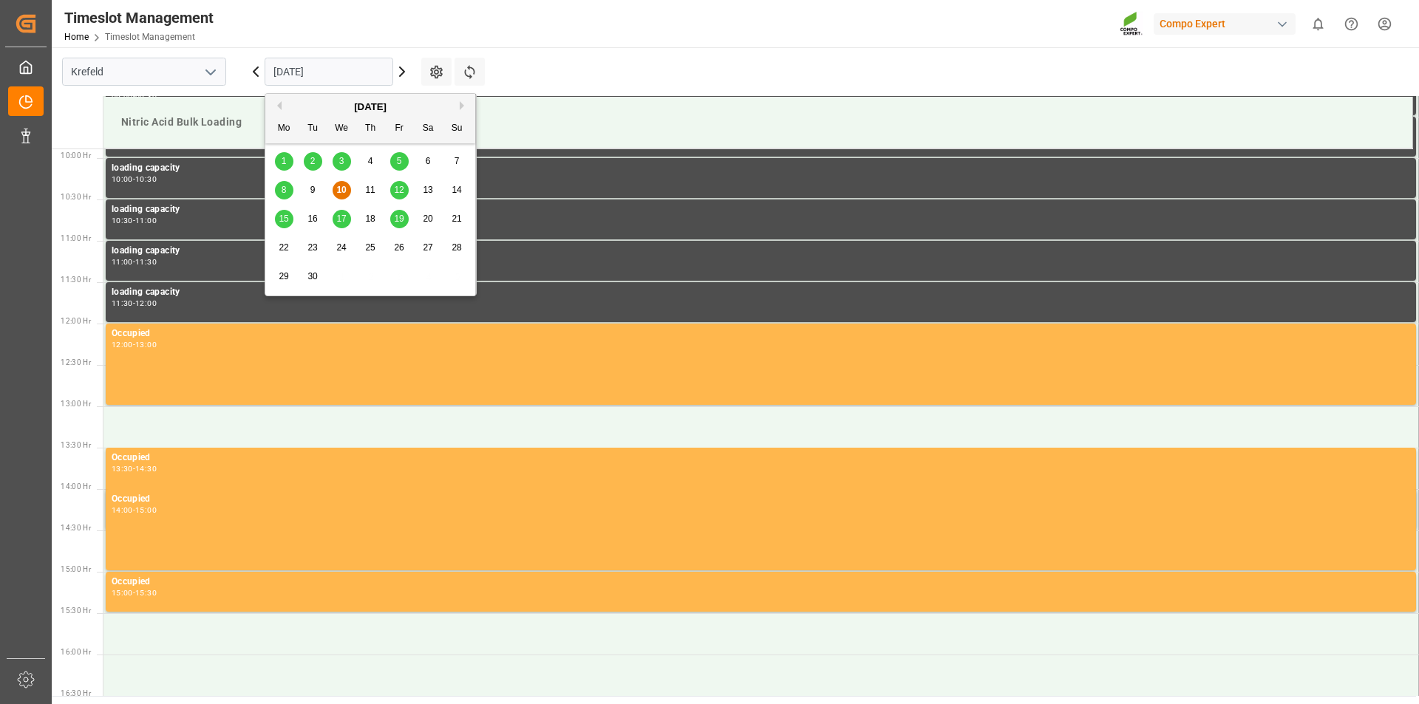
click at [335, 70] on input "[DATE]" at bounding box center [329, 72] width 129 height 28
click at [402, 188] on span "12" at bounding box center [399, 190] width 10 height 10
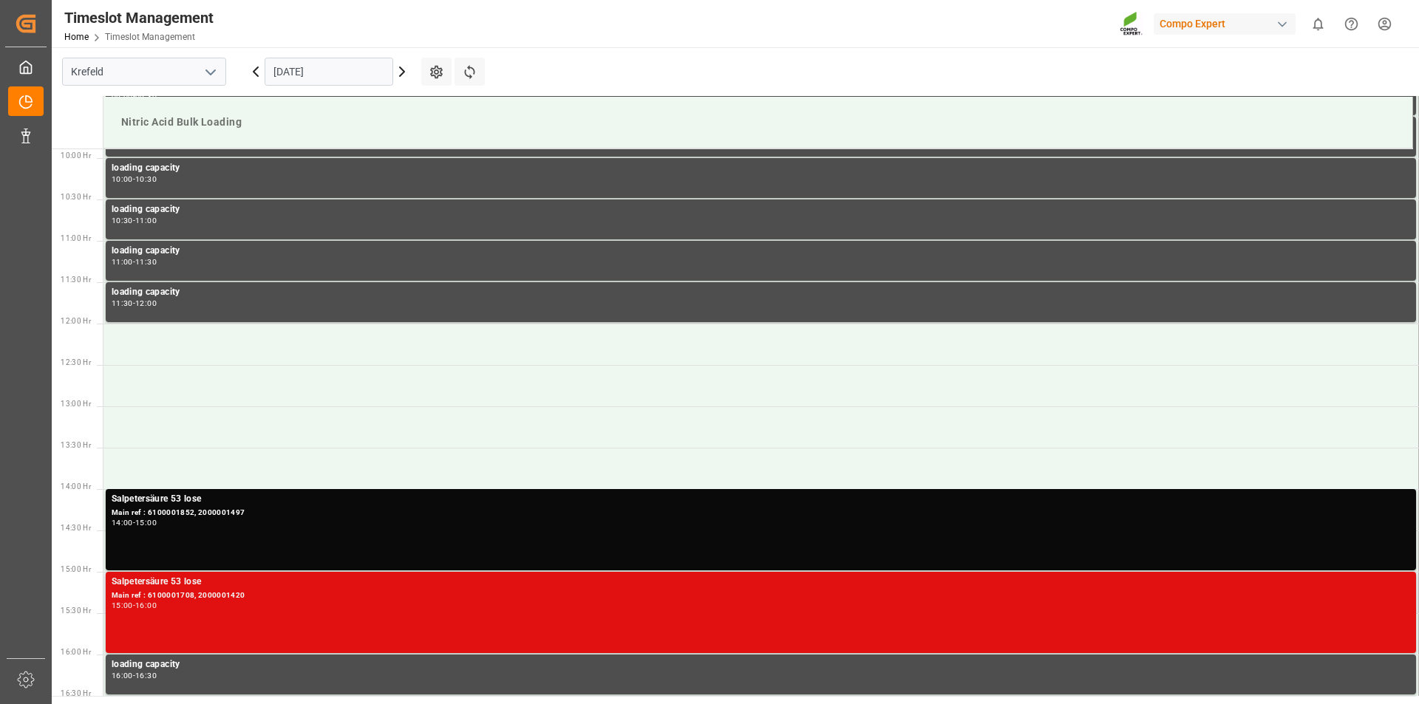
scroll to position [1040, 0]
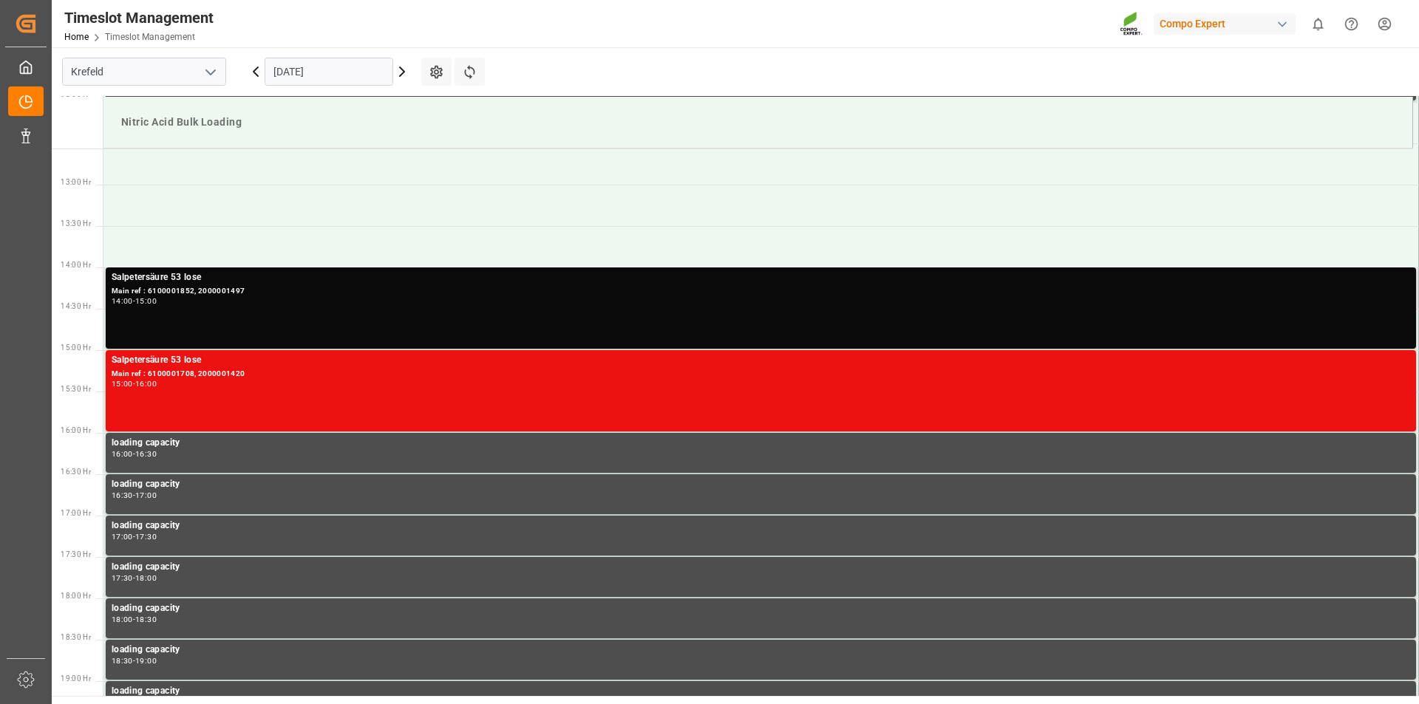
click at [330, 299] on div "14:00 - 15:00" at bounding box center [761, 302] width 1298 height 8
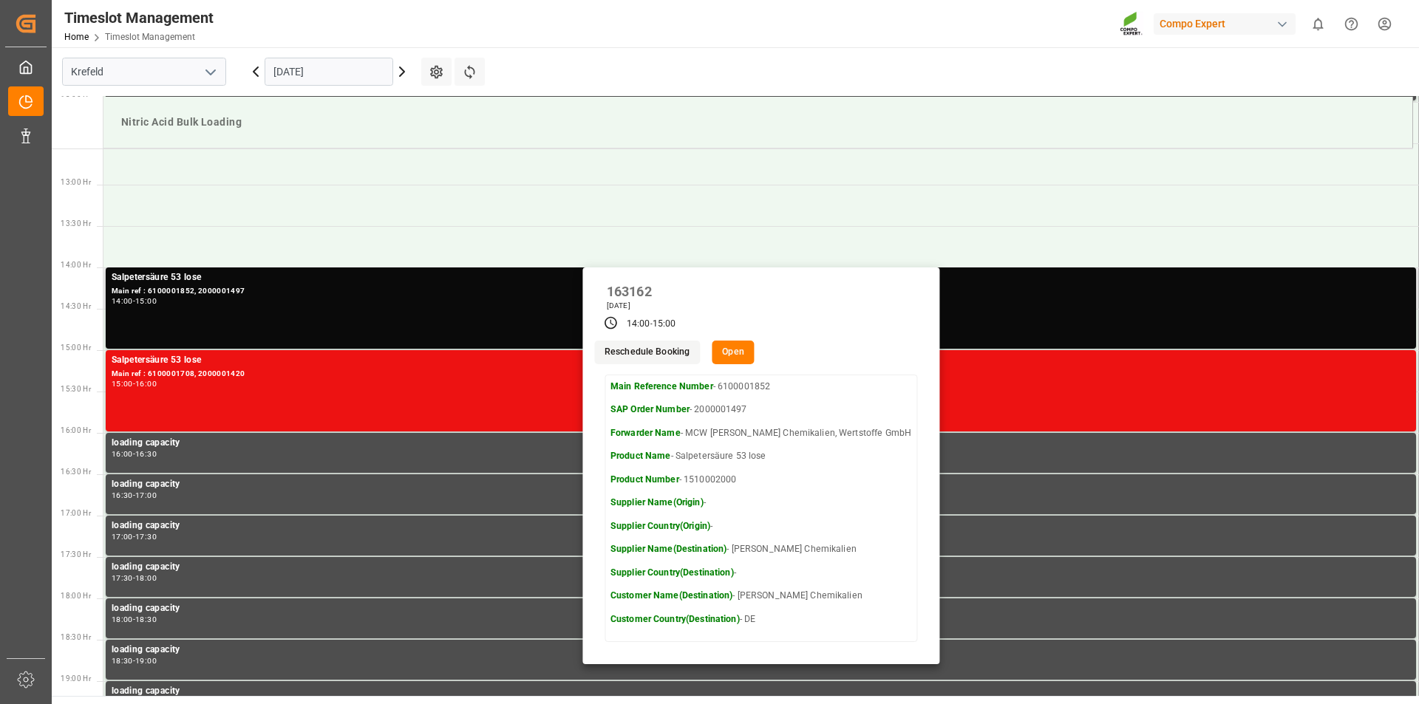
click at [751, 356] on button "Open" at bounding box center [733, 353] width 43 height 24
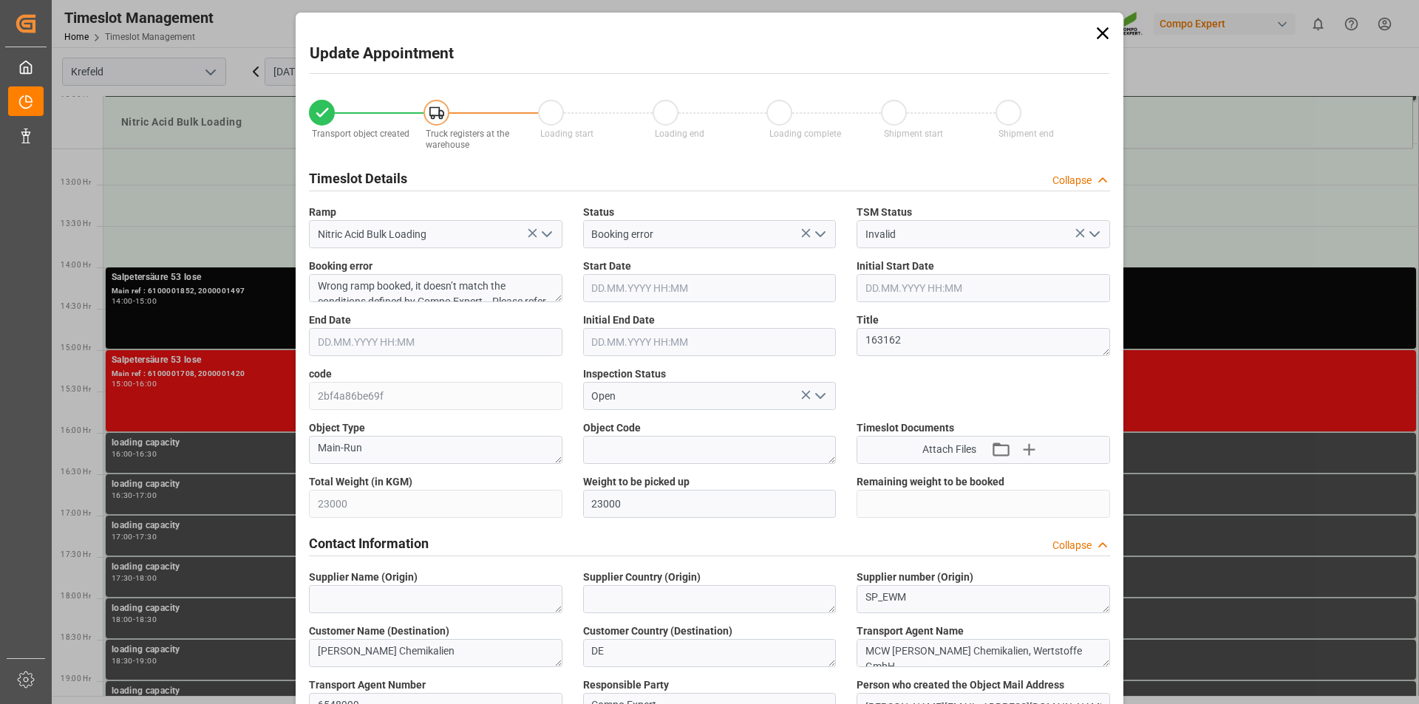
type input "23000"
type input "0"
type input "12.09.2025 14:00"
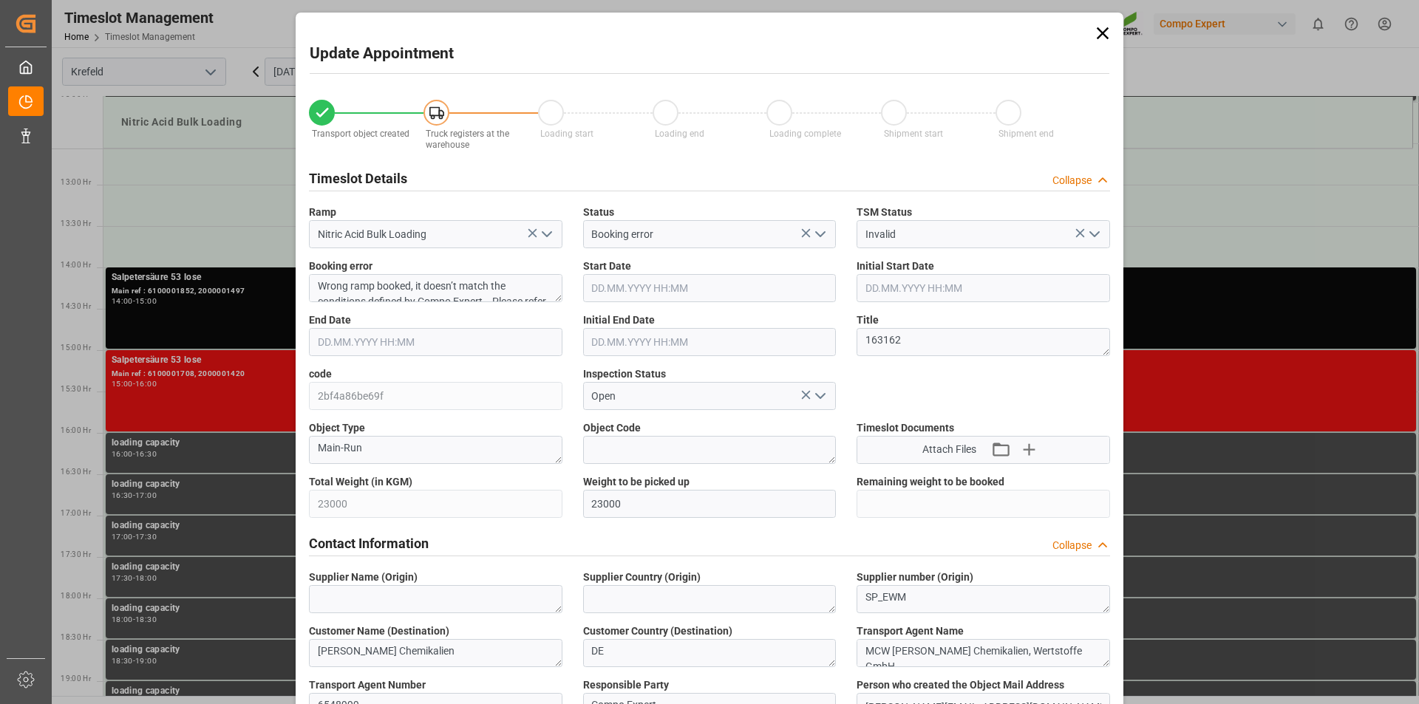
type input "12.09.2025 15:00"
type input "10.09.2025 10:57"
type input "10.09.2025 09:25"
click at [890, 340] on textarea "163162" at bounding box center [982, 342] width 253 height 28
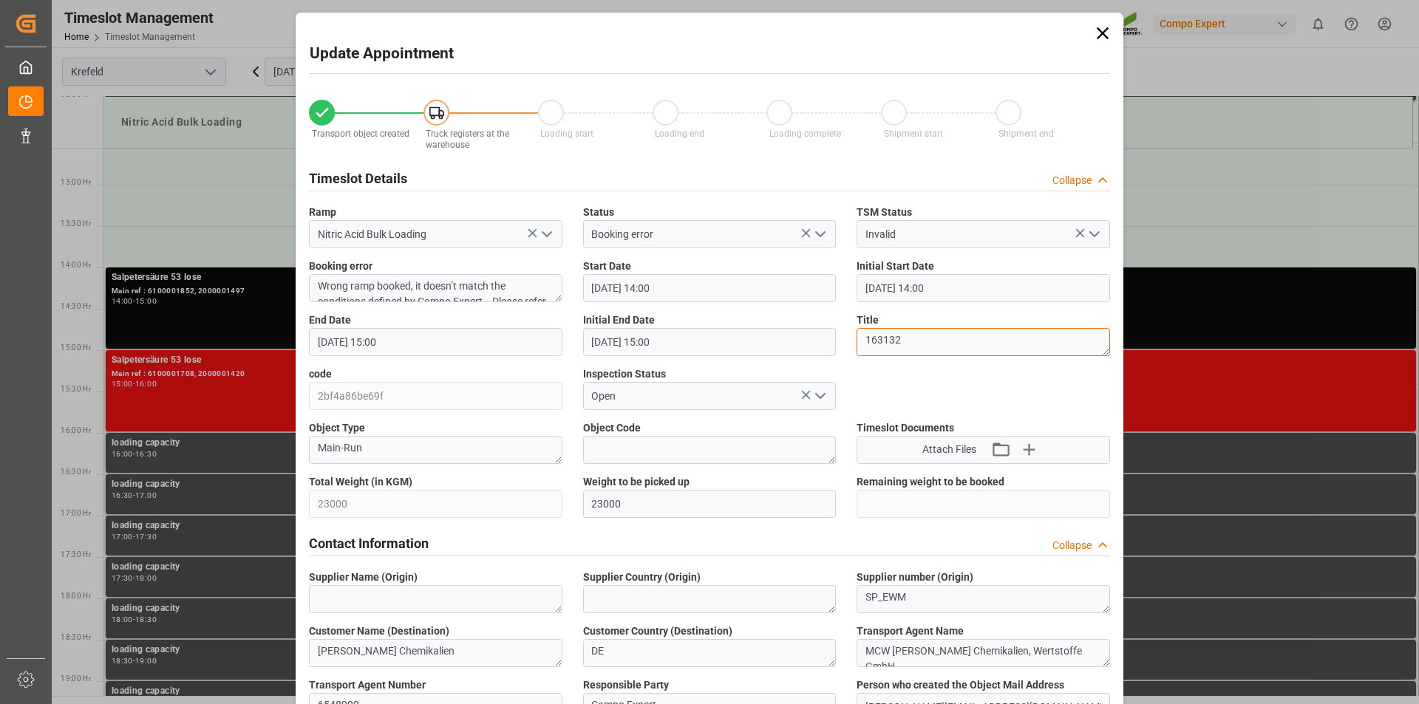
type textarea "163132"
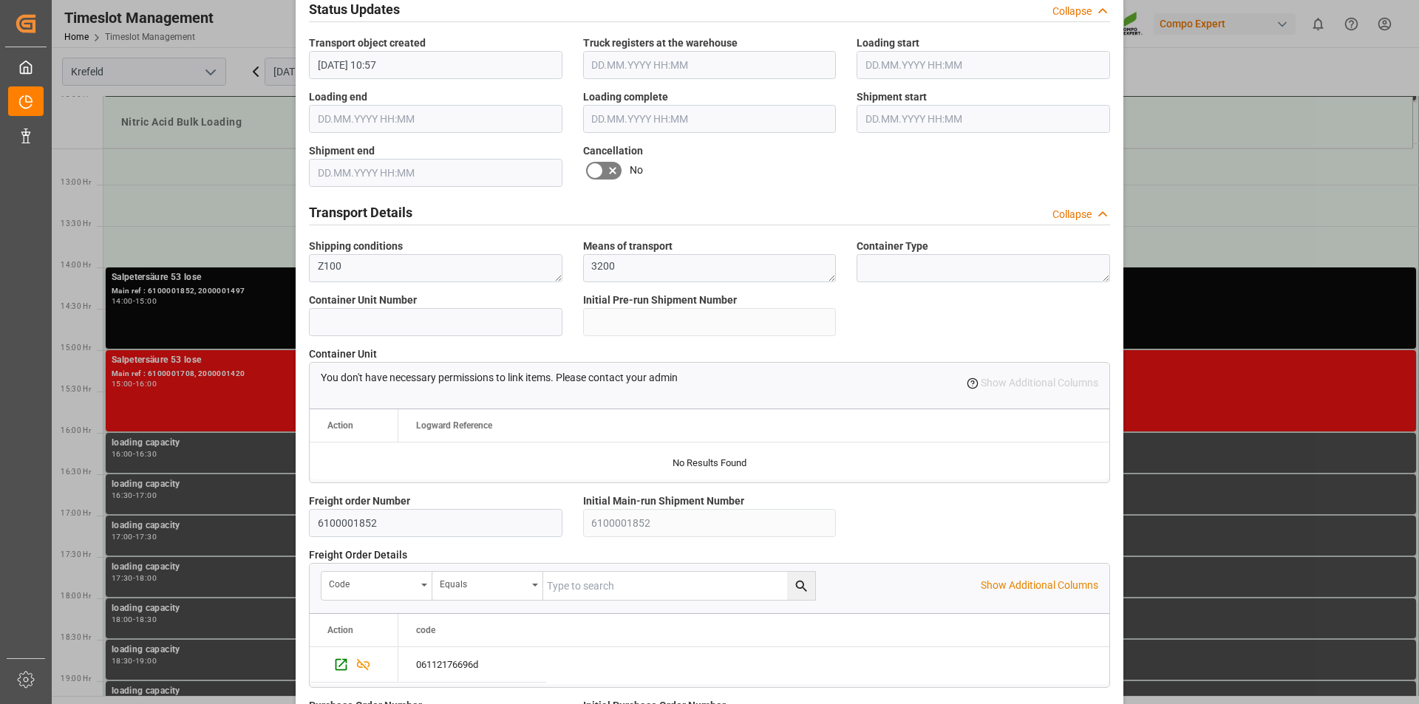
scroll to position [1242, 0]
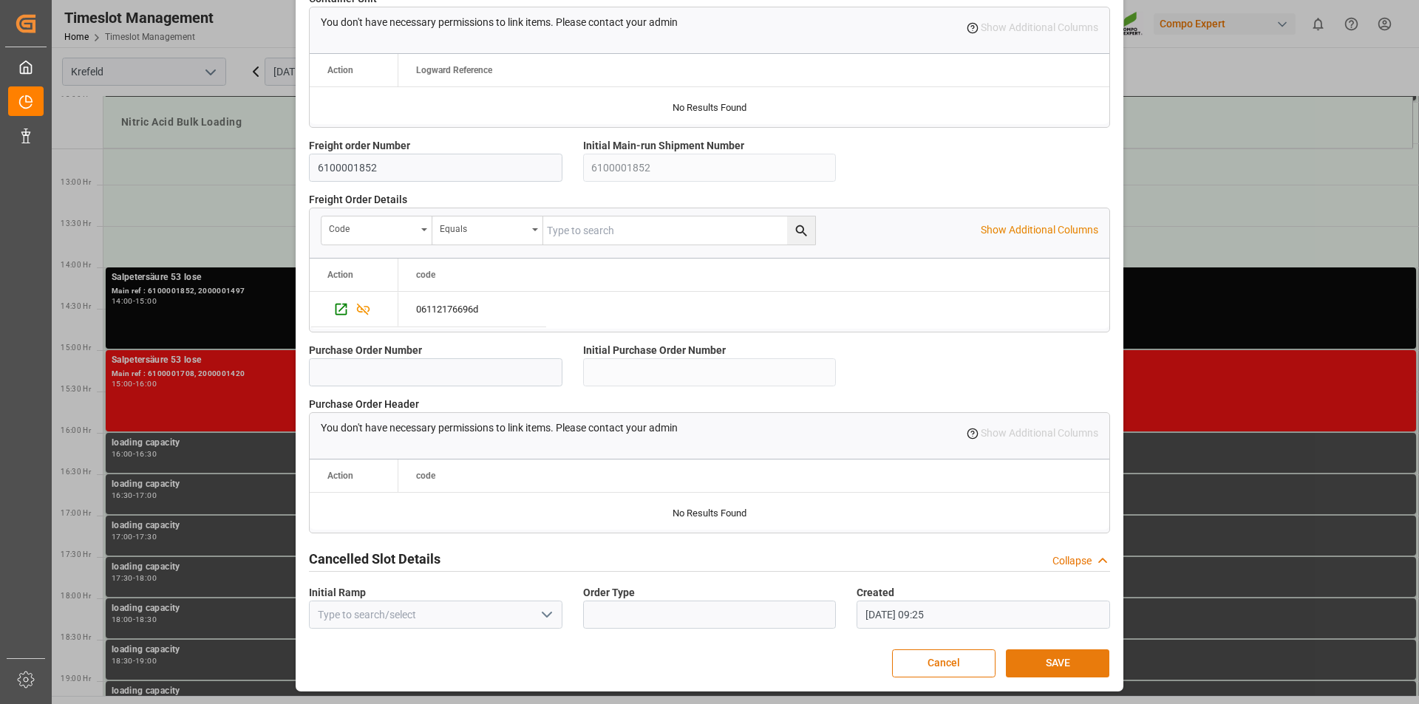
click at [1063, 663] on button "SAVE" at bounding box center [1057, 664] width 103 height 28
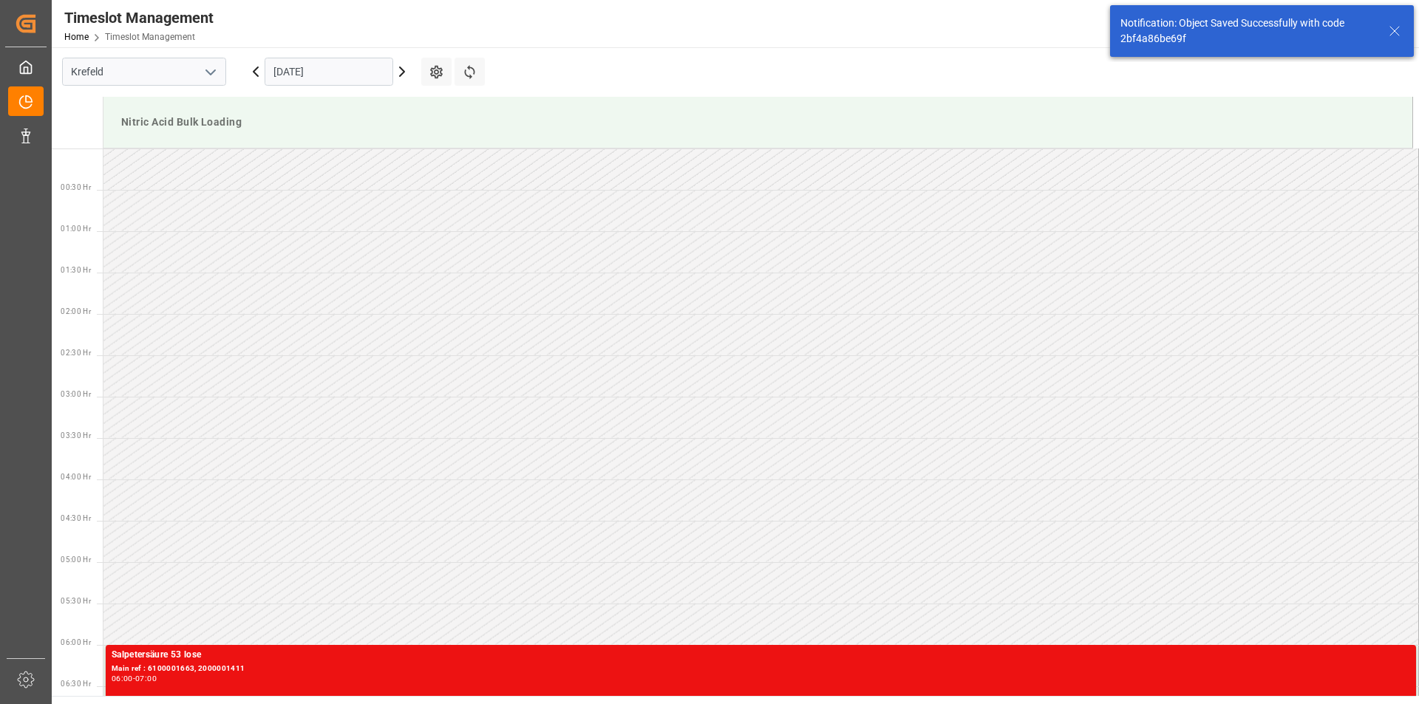
scroll to position [1066, 0]
